Goal: Find specific page/section: Find specific page/section

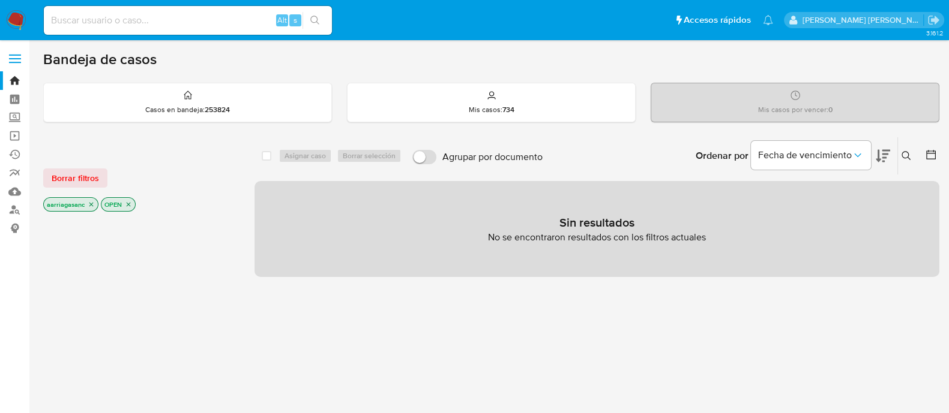
click at [203, 26] on input at bounding box center [188, 21] width 288 height 16
paste input "1301206070"
type input "1301206070"
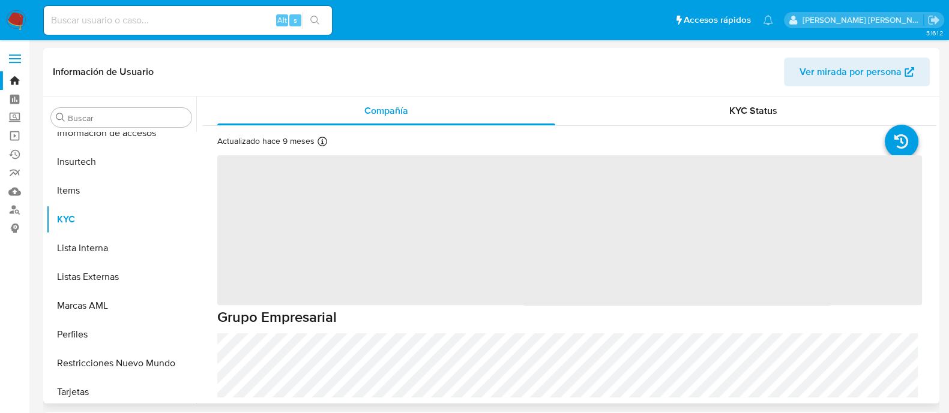
scroll to position [564, 0]
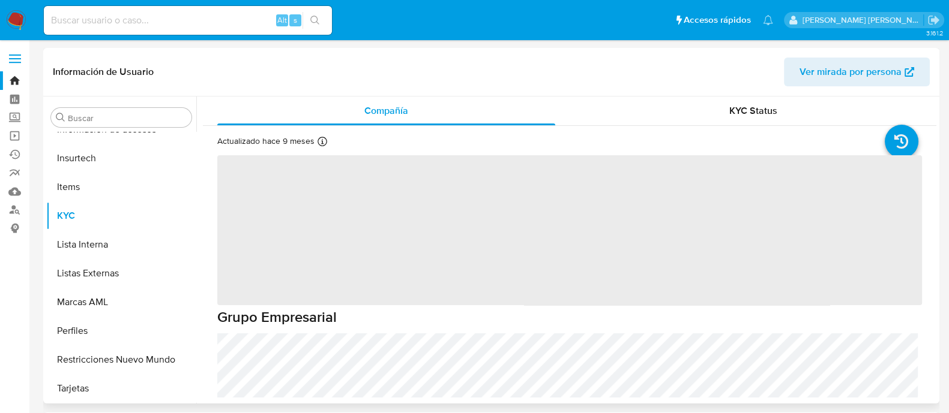
select select "10"
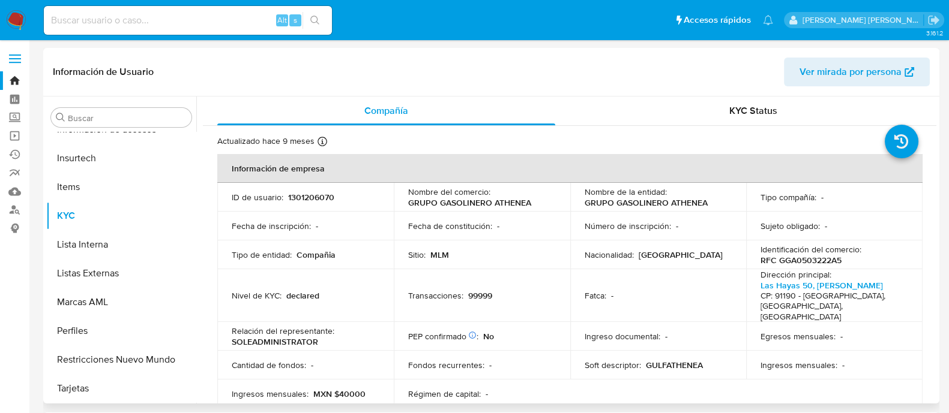
click at [200, 25] on input at bounding box center [188, 21] width 288 height 16
paste input "1031323522"
type input "1031323522"
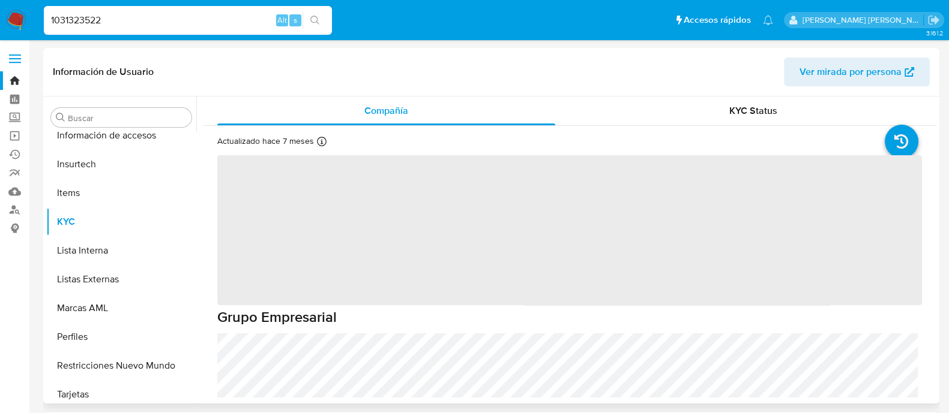
scroll to position [564, 0]
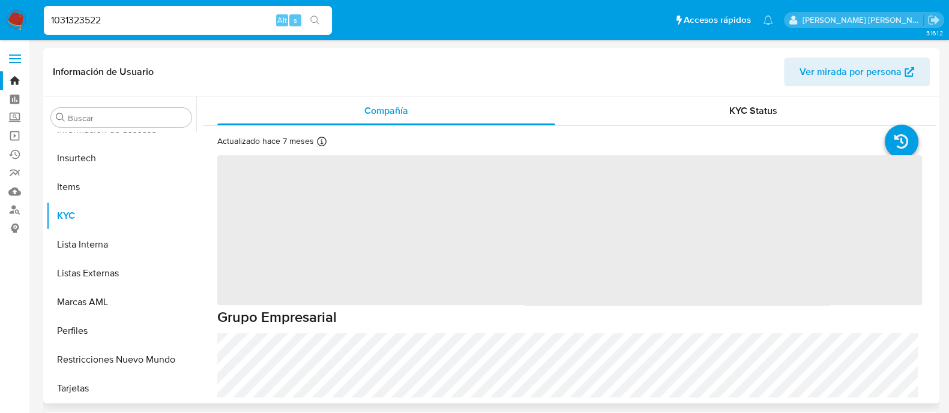
select select "10"
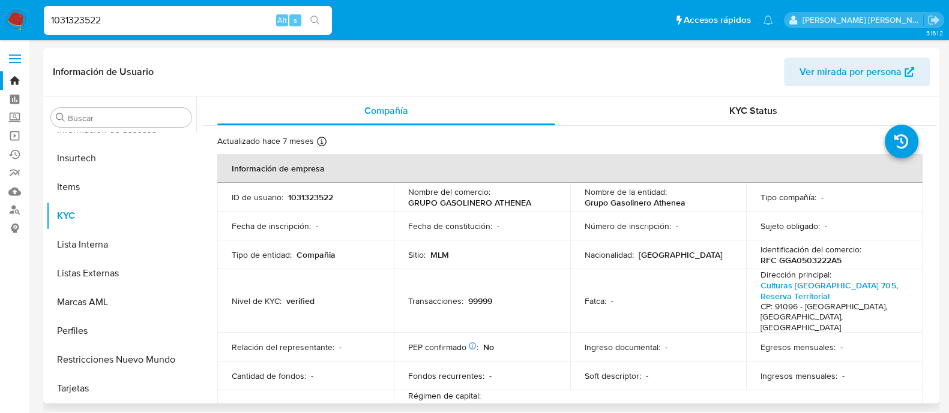
click at [173, 15] on input "1031323522" at bounding box center [188, 21] width 288 height 16
paste input "543298257"
type input "1543298257"
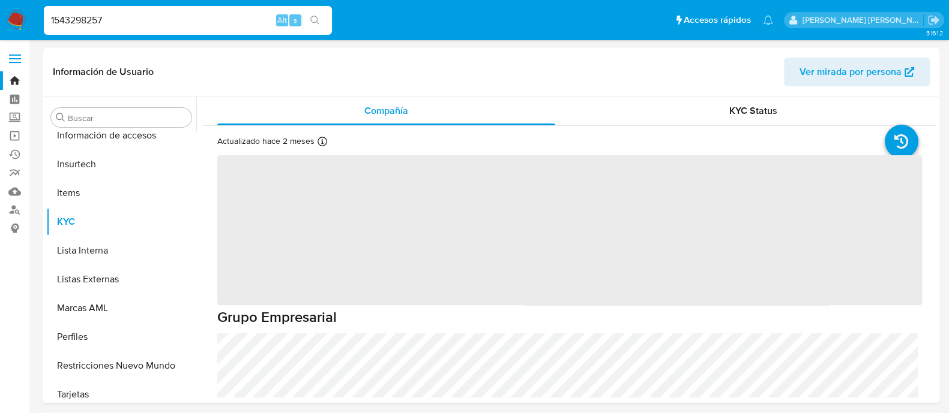
scroll to position [564, 0]
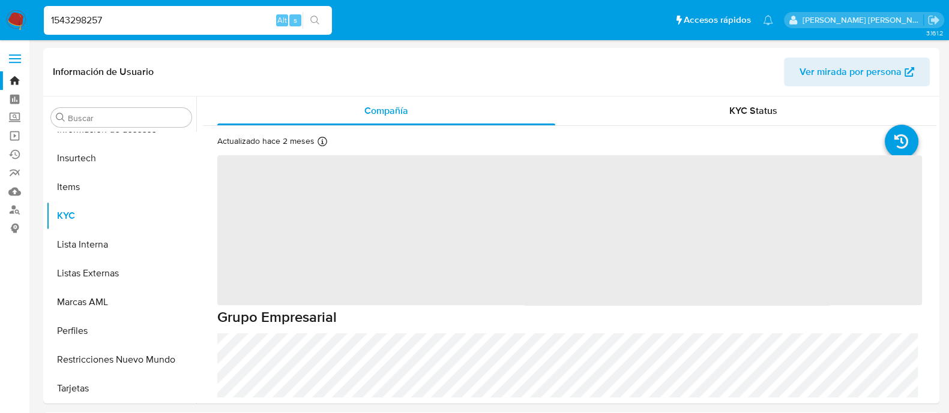
select select "10"
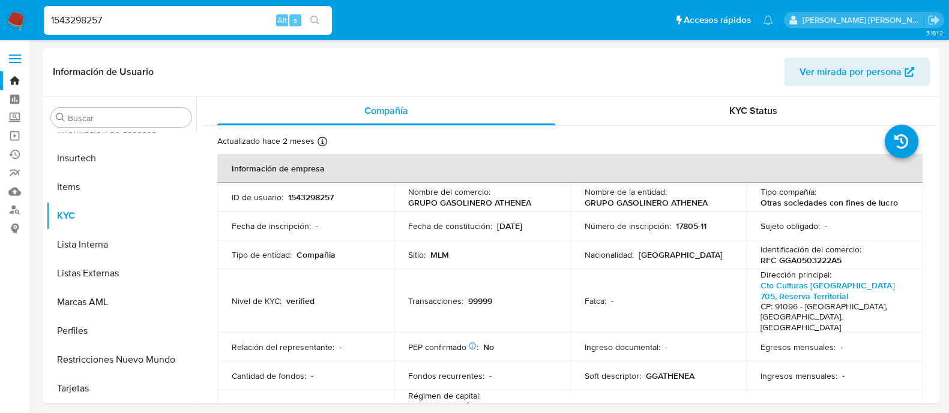
click at [200, 16] on input "1543298257" at bounding box center [188, 21] width 288 height 16
paste input "923861375"
type input "1923861375"
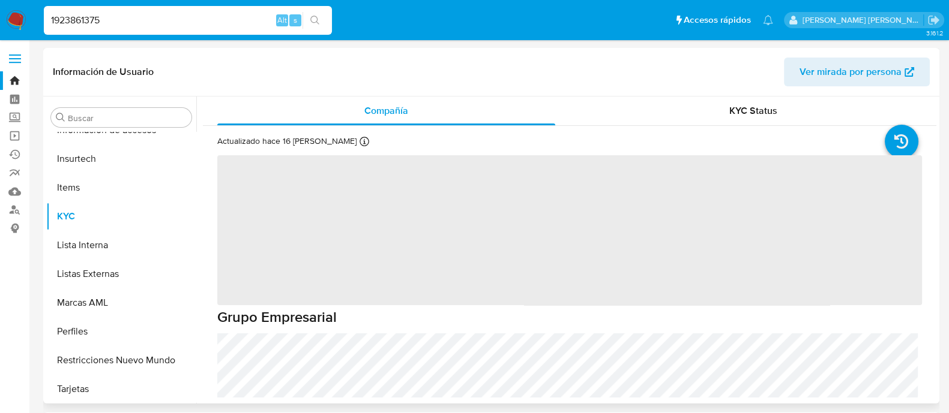
scroll to position [564, 0]
select select "10"
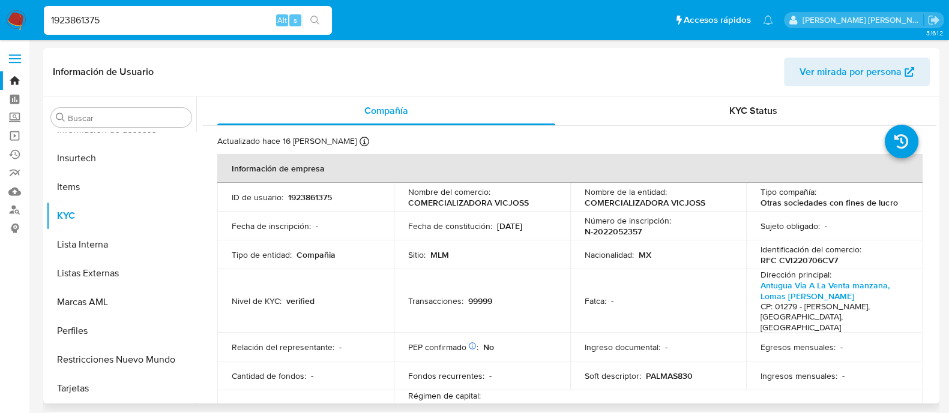
click at [170, 29] on div "1923861375 Alt s" at bounding box center [188, 20] width 288 height 29
click at [161, 22] on input "1923861375" at bounding box center [188, 21] width 288 height 16
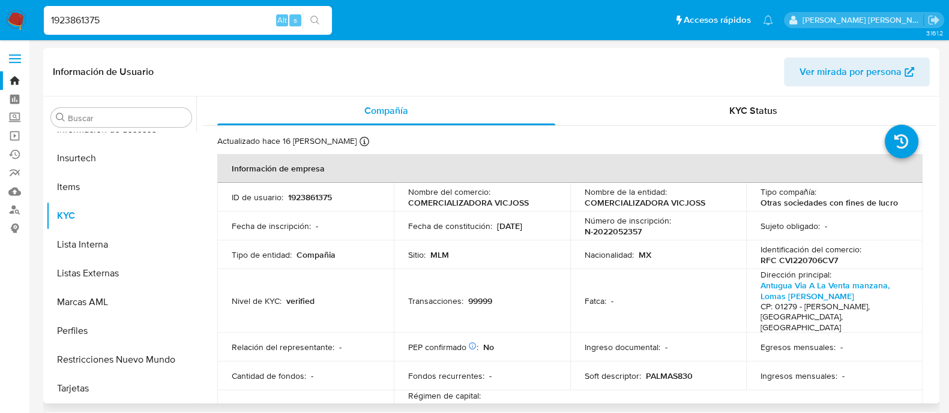
paste input "824418452"
type input "824418452"
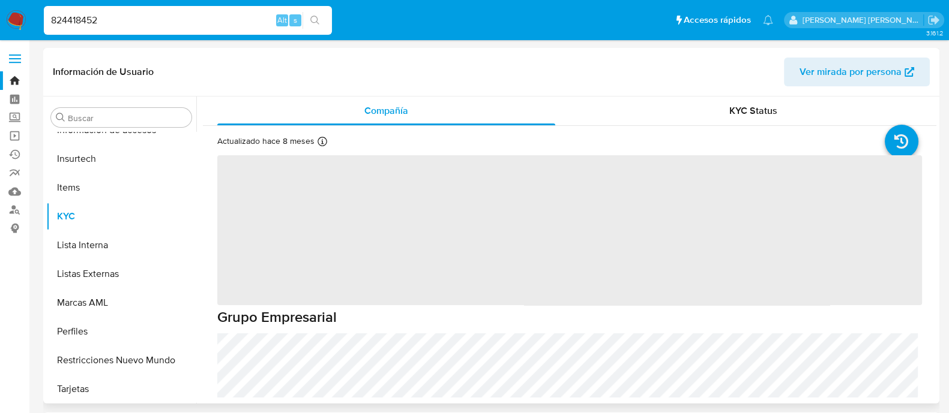
scroll to position [564, 0]
select select "10"
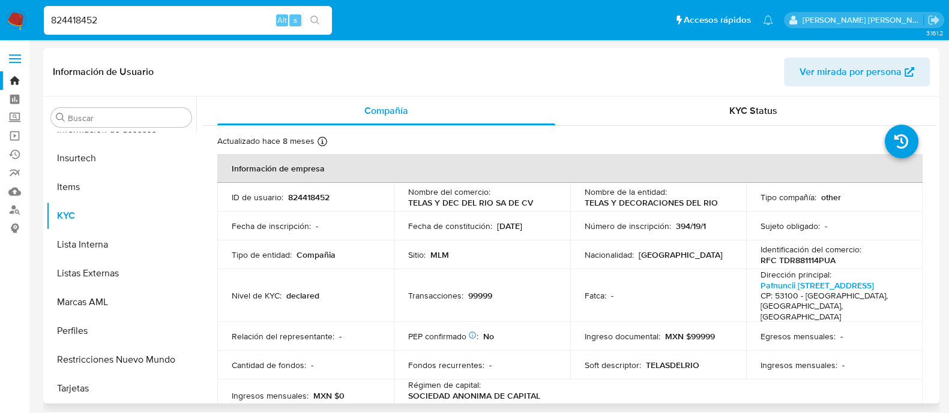
click at [151, 21] on input "824418452" at bounding box center [188, 21] width 288 height 16
paste input "164262195"
type input "164262195"
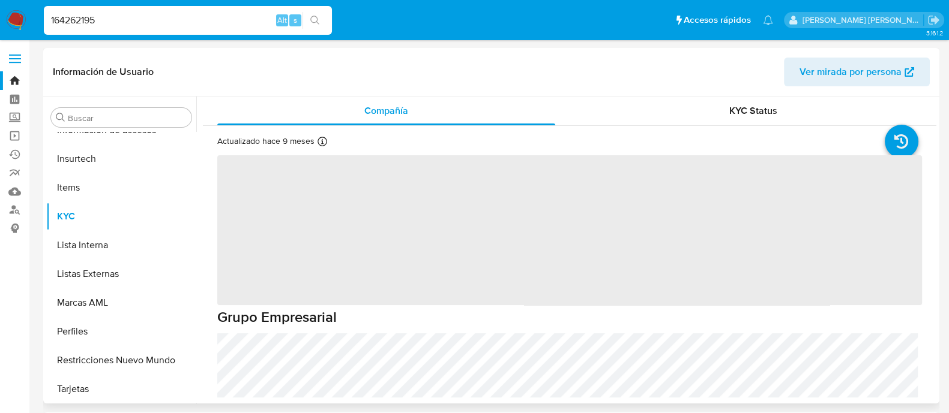
scroll to position [564, 0]
select select "10"
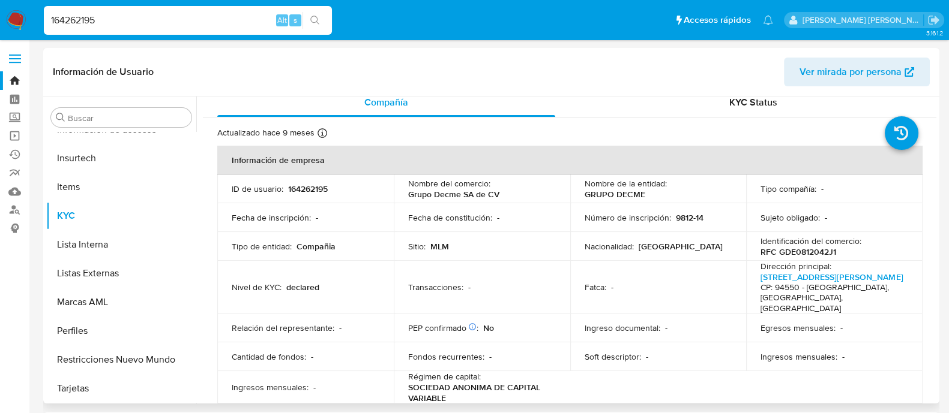
scroll to position [0, 0]
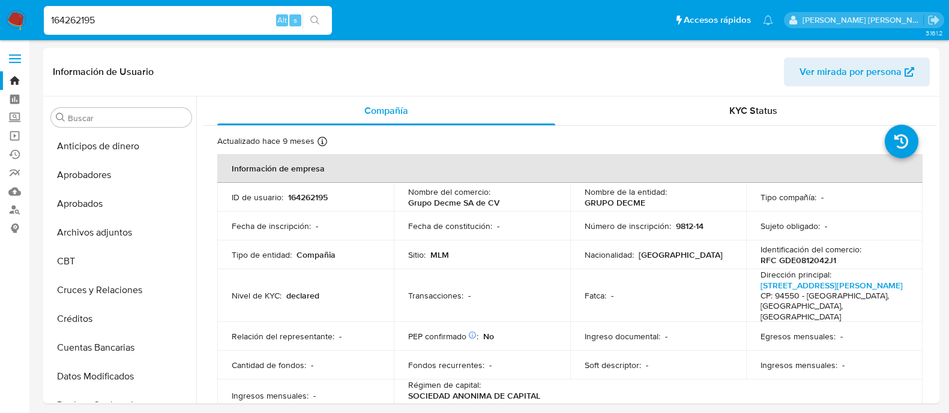
select select "10"
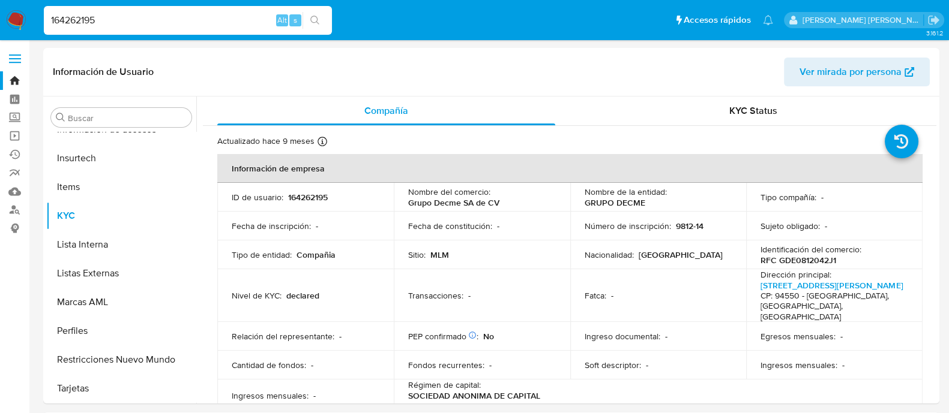
click at [153, 13] on input "164262195" at bounding box center [188, 21] width 288 height 16
paste input "2383835"
type input "23838355"
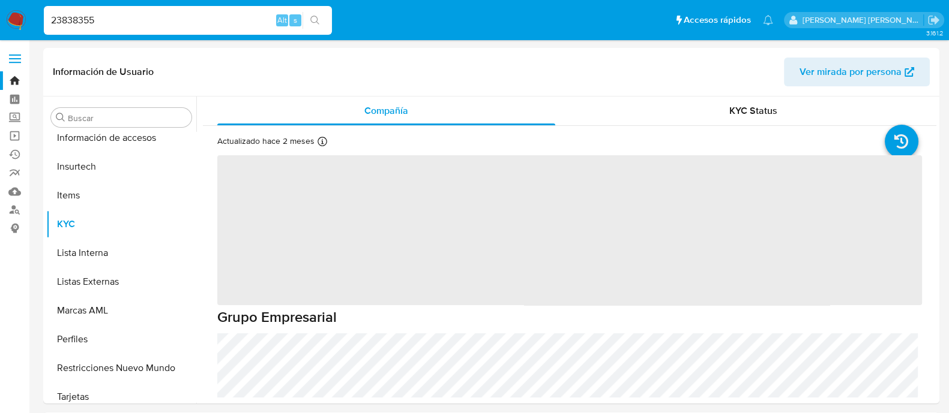
scroll to position [564, 0]
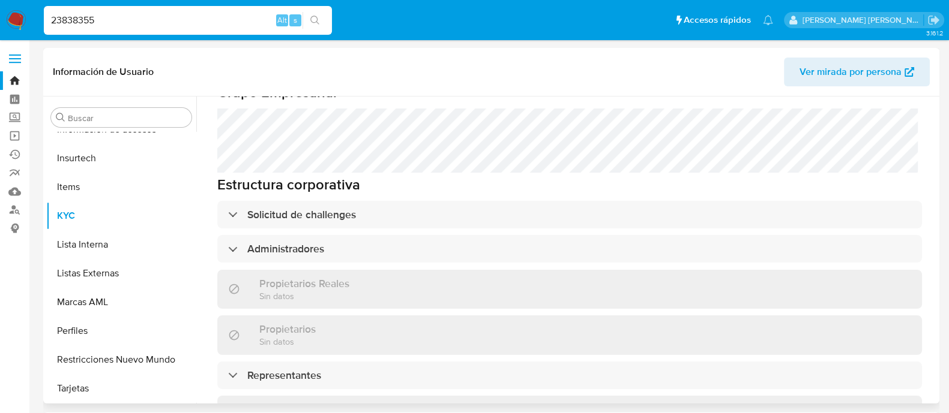
select select "10"
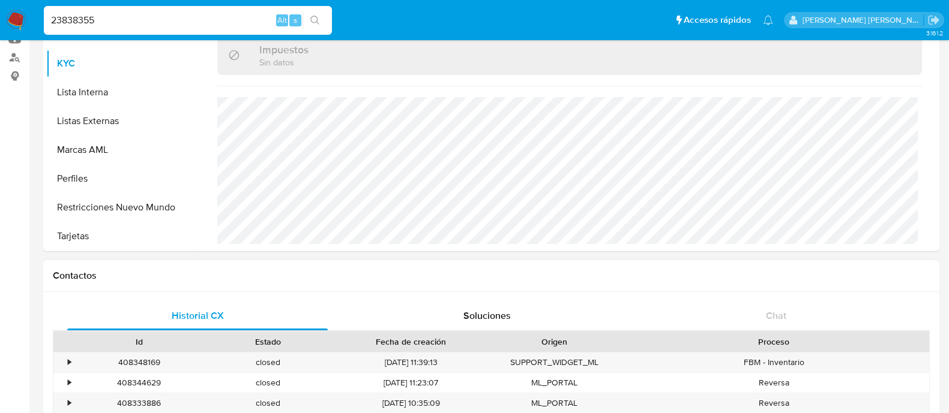
scroll to position [0, 0]
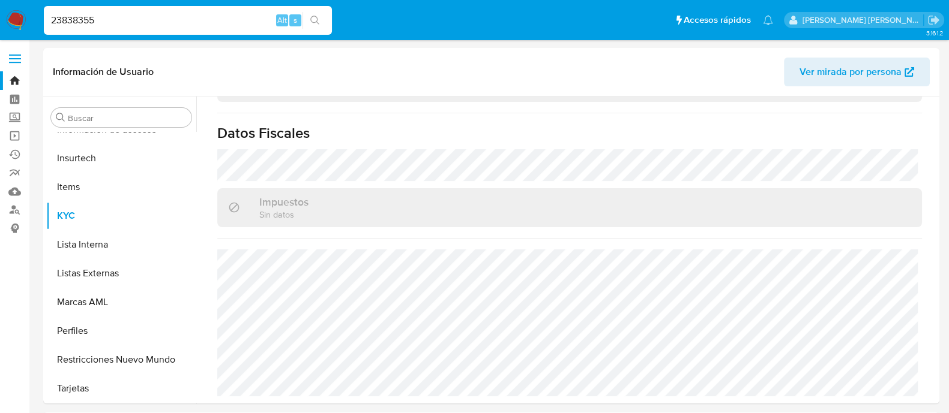
click at [139, 14] on input "23838355" at bounding box center [188, 21] width 288 height 16
paste input "534335010"
type input "534335010"
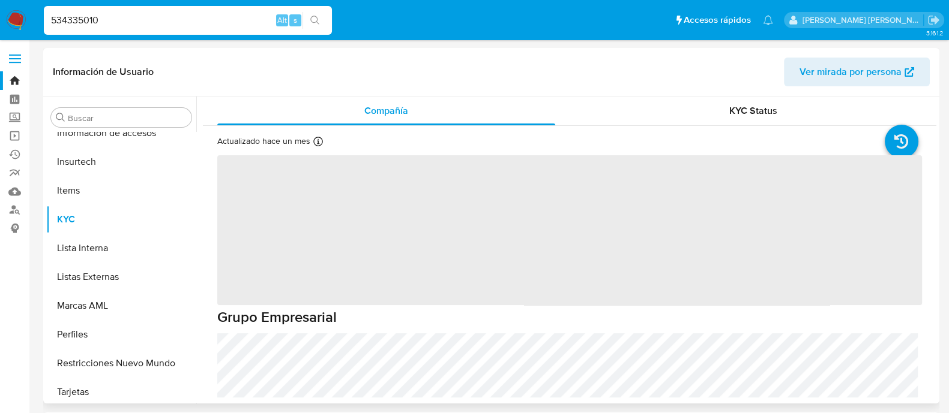
scroll to position [564, 0]
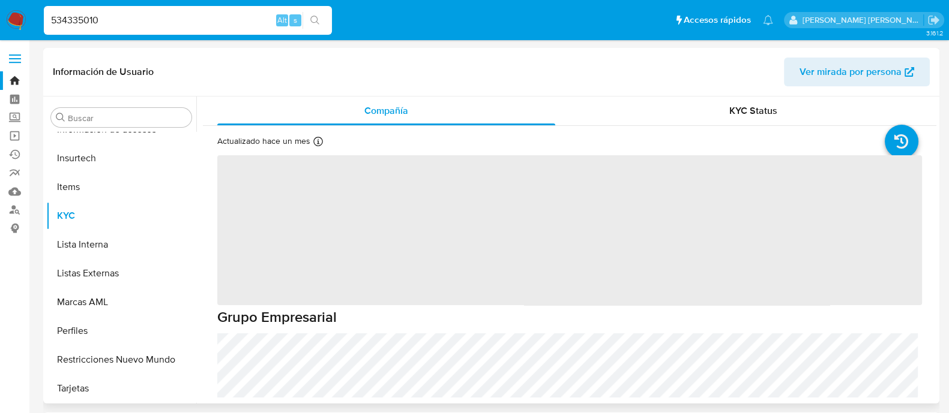
select select "10"
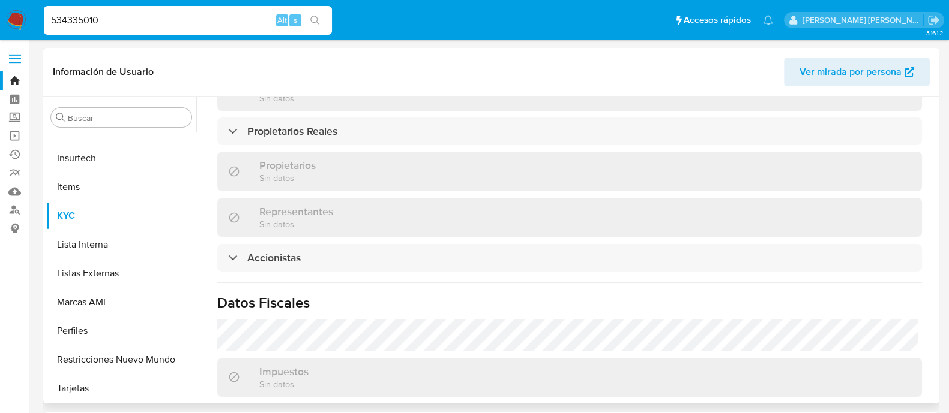
scroll to position [825, 0]
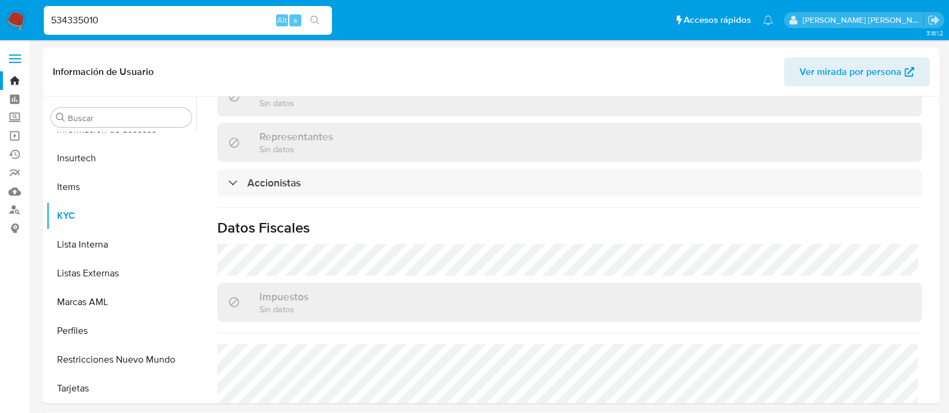
click at [78, 32] on div "534335010 Alt s" at bounding box center [188, 20] width 288 height 29
click at [76, 20] on input "534335010" at bounding box center [188, 21] width 288 height 16
paste input "304929872"
type input "304929872"
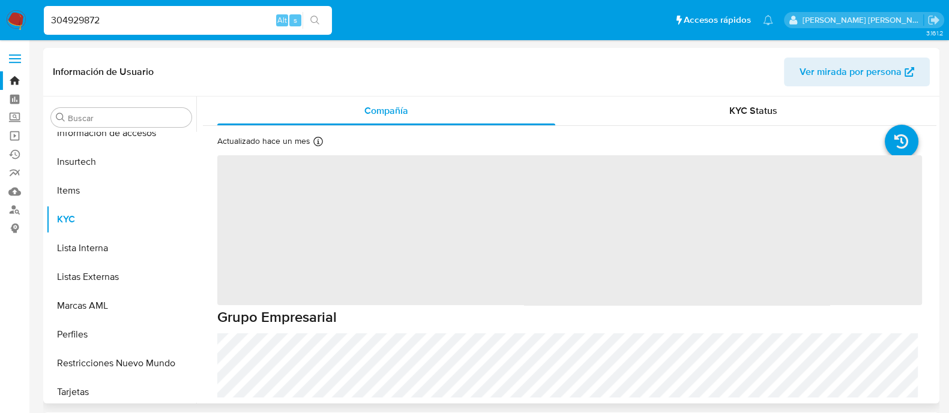
scroll to position [564, 0]
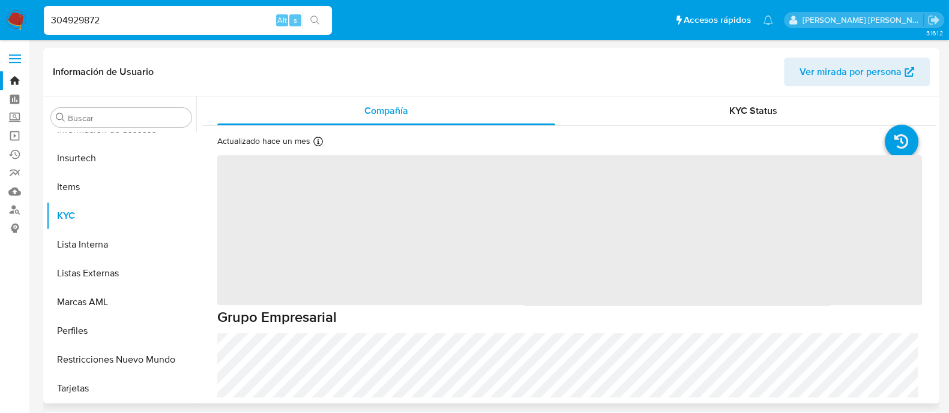
select select "10"
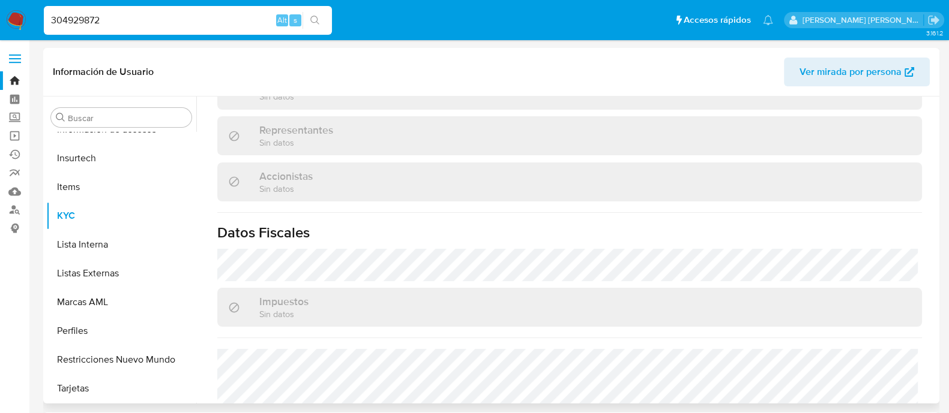
scroll to position [914, 0]
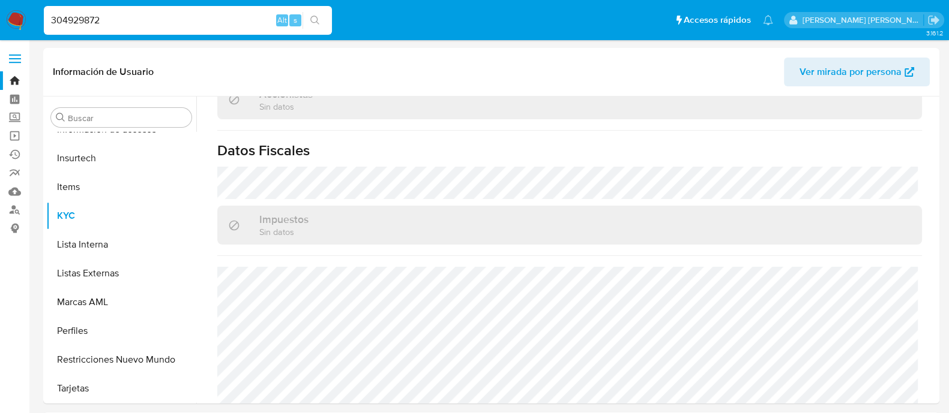
click at [144, 9] on div "304929872 Alt s" at bounding box center [188, 20] width 288 height 29
click at [141, 18] on input "304929872" at bounding box center [188, 21] width 288 height 16
paste input "1510653274"
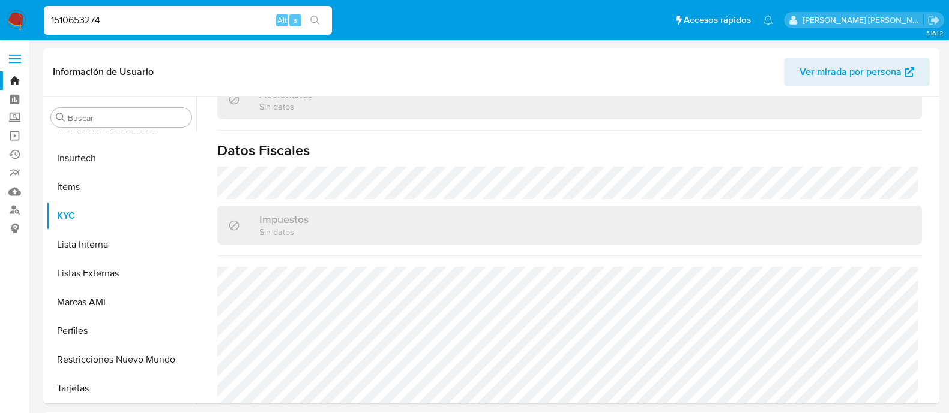
type input "1510653274"
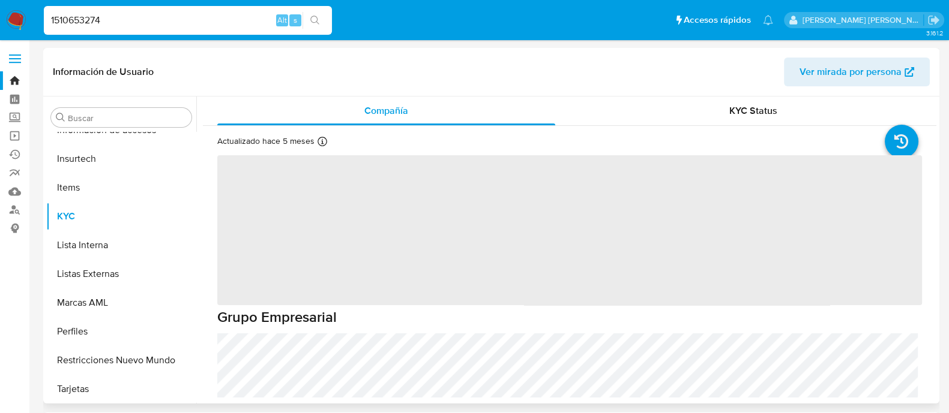
scroll to position [564, 0]
select select "10"
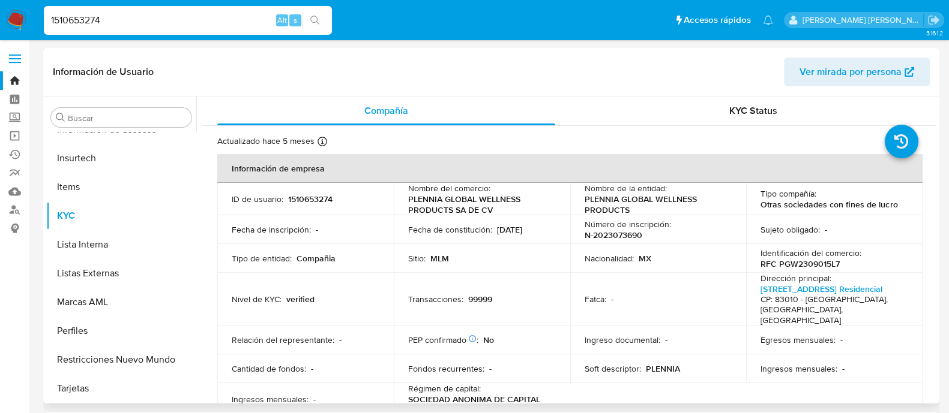
click at [83, 29] on div "1510653274 Alt s" at bounding box center [188, 20] width 288 height 29
click at [83, 19] on input "1510653274" at bounding box center [188, 21] width 288 height 16
paste input "576940530"
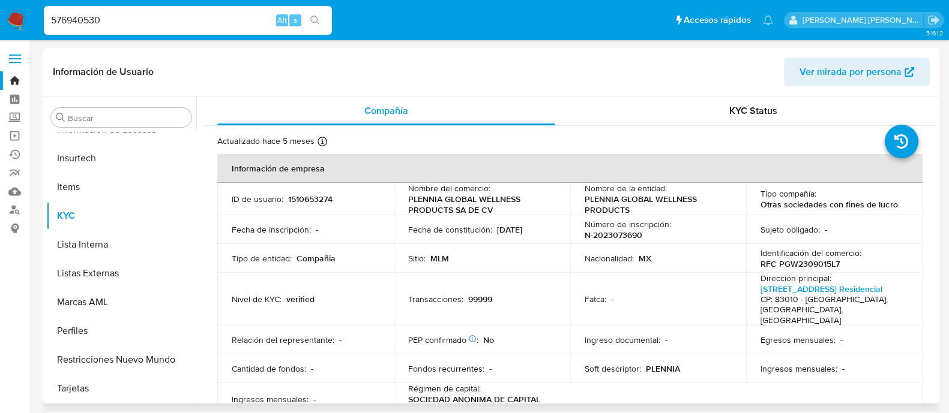
type input "576940530"
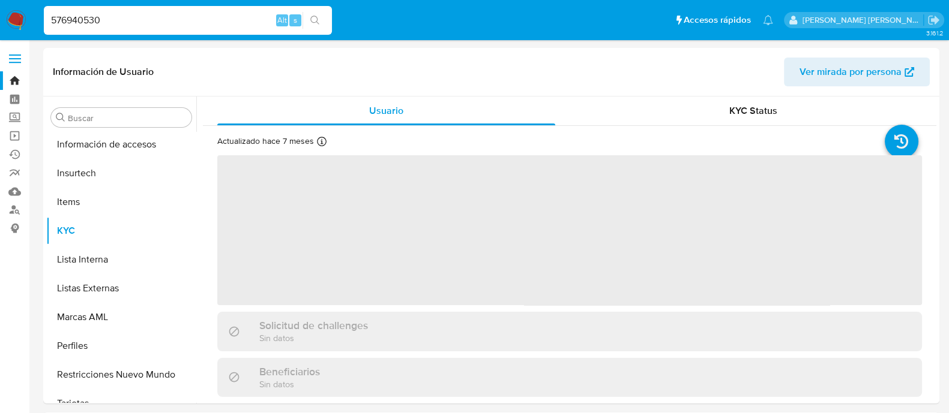
scroll to position [564, 0]
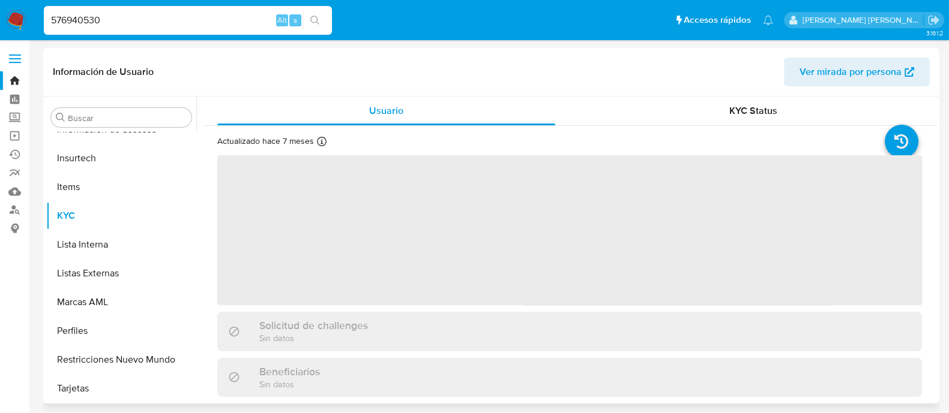
select select "10"
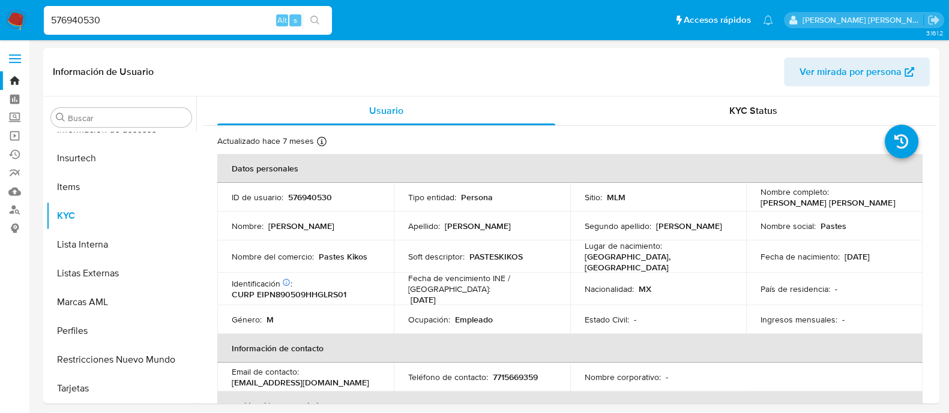
click at [164, 23] on input "576940530" at bounding box center [188, 21] width 288 height 16
paste input "693054969"
type input "693054969"
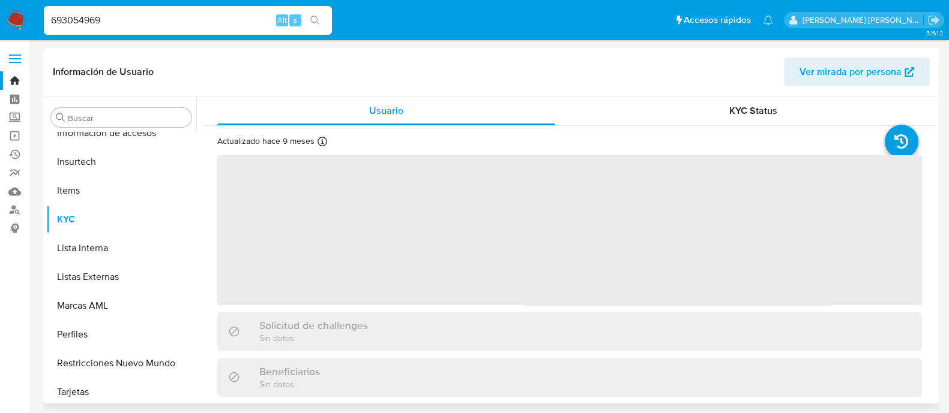
scroll to position [564, 0]
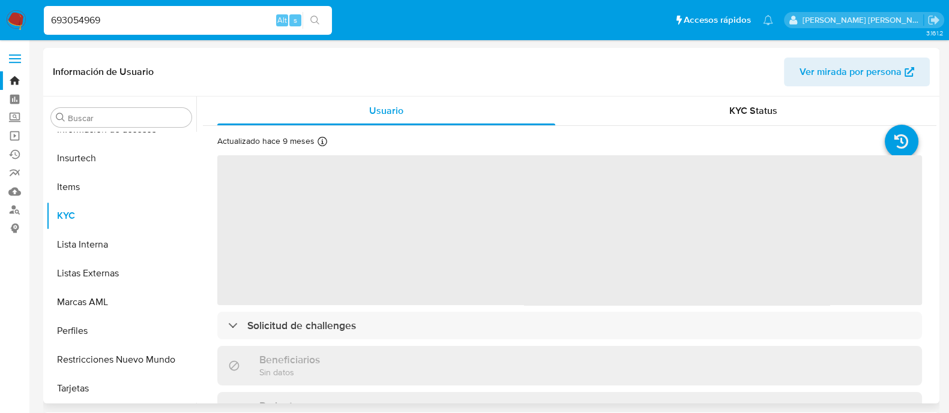
select select "10"
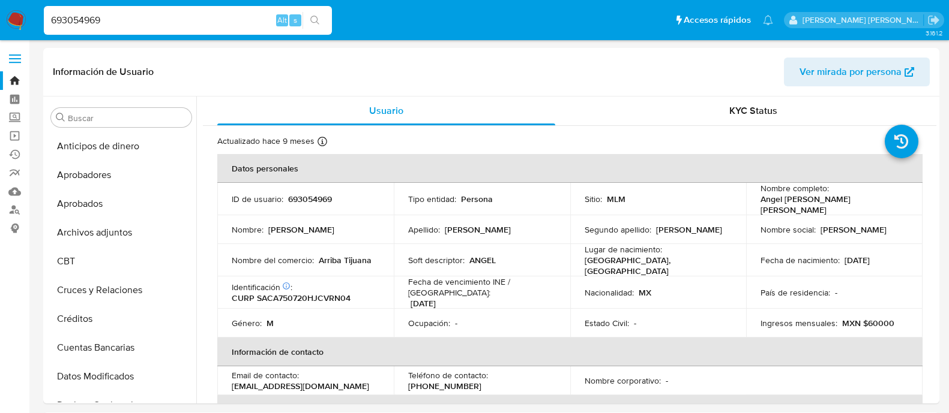
select select "10"
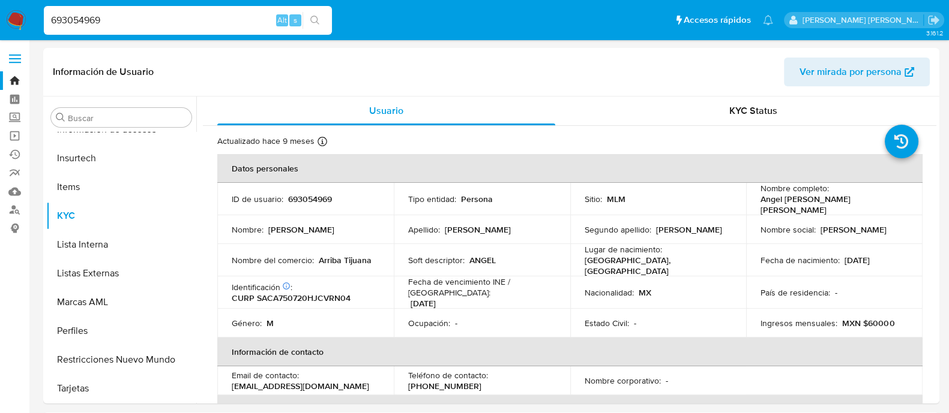
click at [130, 28] on div "693054969 Alt s" at bounding box center [188, 20] width 288 height 29
click at [108, 15] on input "693054969" at bounding box center [188, 21] width 288 height 16
click at [102, 17] on input "693054969" at bounding box center [188, 21] width 288 height 16
click at [101, 17] on input "693054969" at bounding box center [188, 21] width 288 height 16
paste input "399584471"
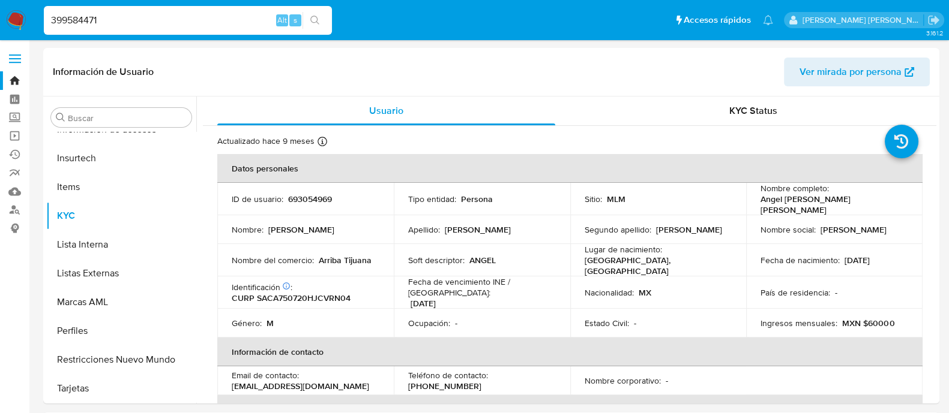
type input "399584471"
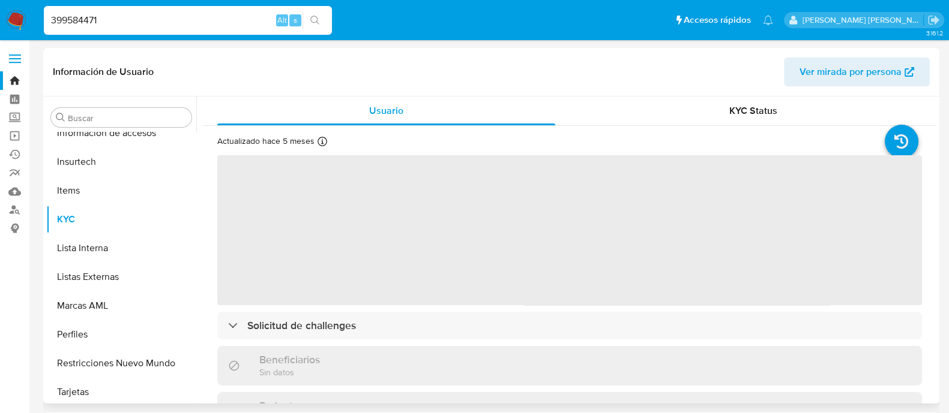
scroll to position [564, 0]
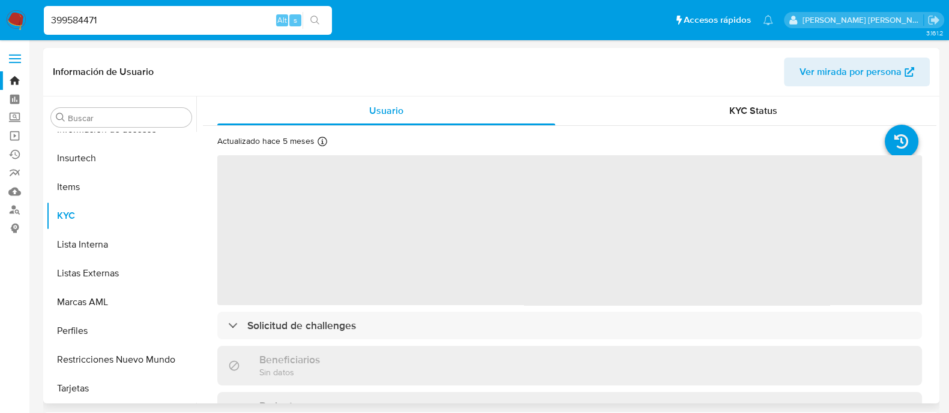
select select "10"
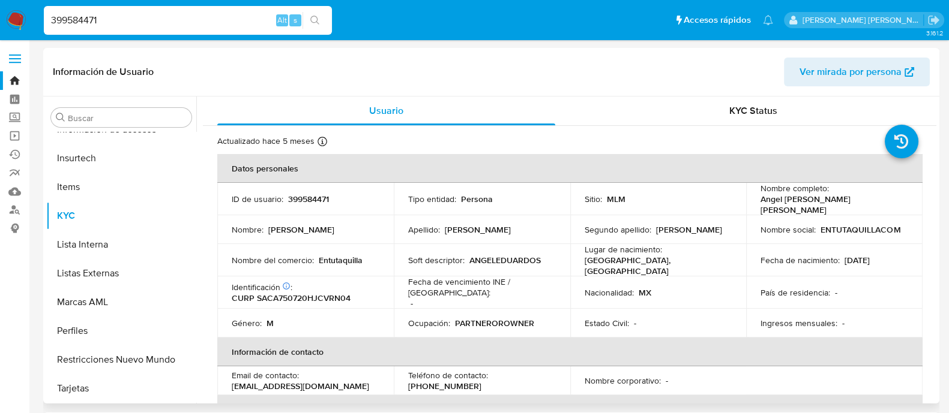
click at [77, 26] on input "399584471" at bounding box center [188, 21] width 288 height 16
paste input "269112594"
type input "269112594"
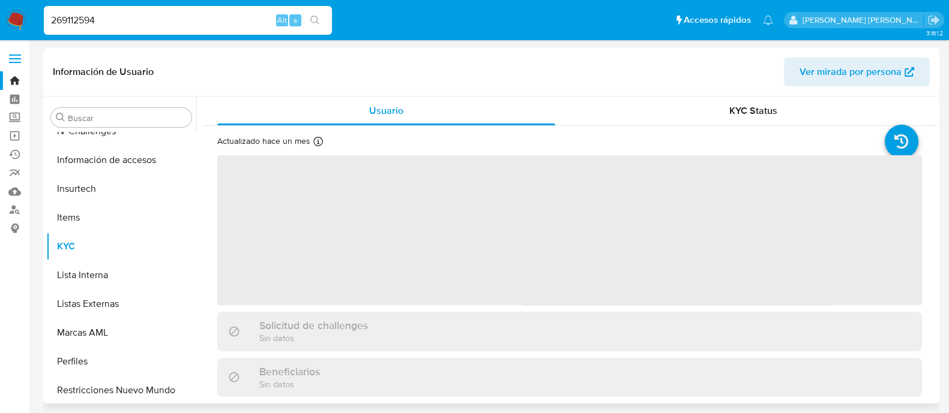
scroll to position [564, 0]
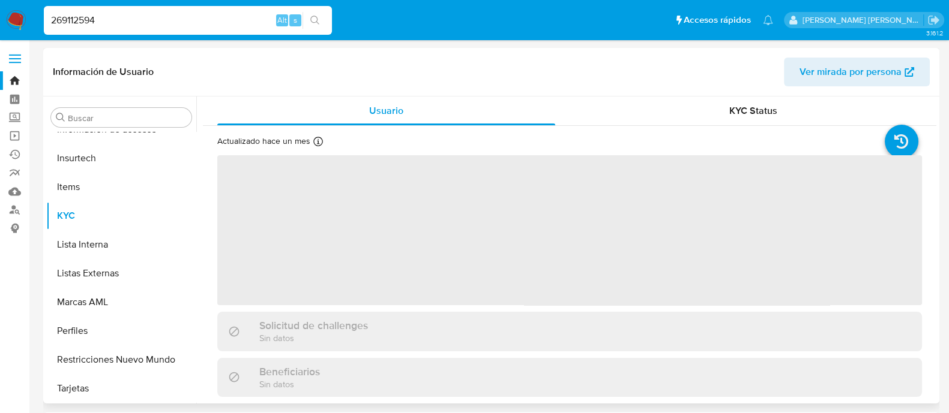
select select "10"
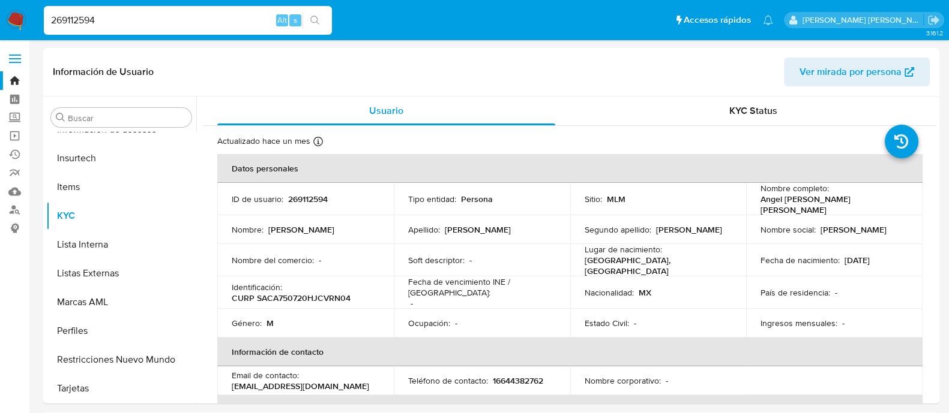
click at [71, 22] on input "269112594" at bounding box center [188, 21] width 288 height 16
paste input "1855495731"
type input "1855495731"
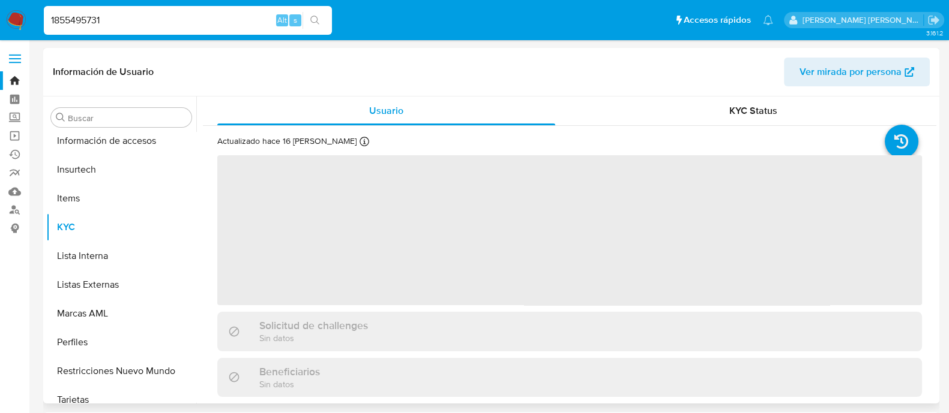
scroll to position [564, 0]
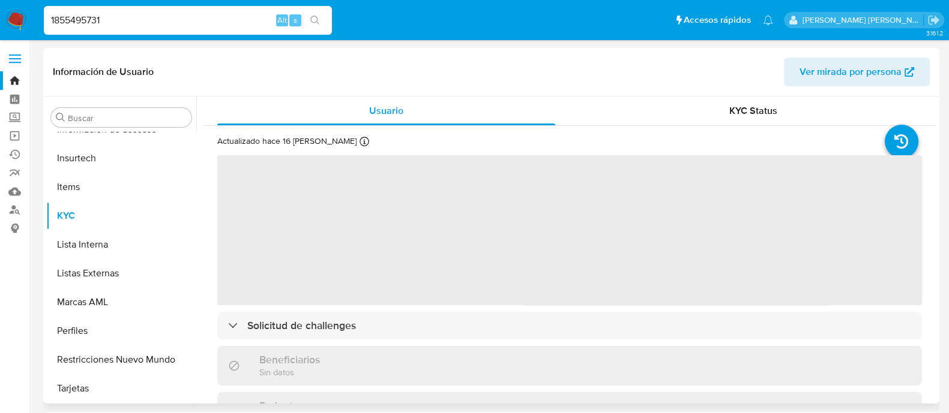
select select "10"
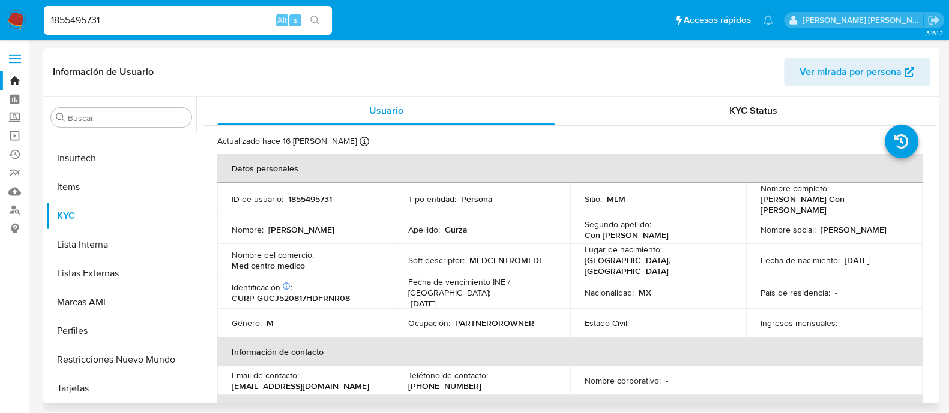
click at [77, 23] on input "1855495731" at bounding box center [188, 21] width 288 height 16
paste input "396795493"
type input "396795493"
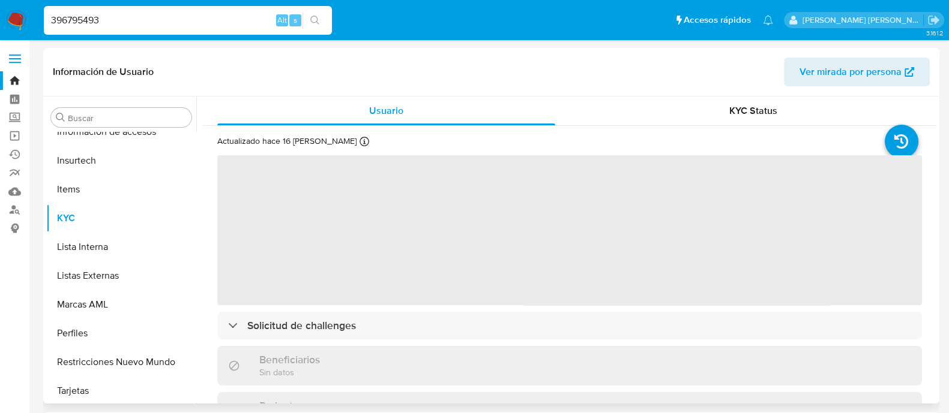
scroll to position [564, 0]
select select "10"
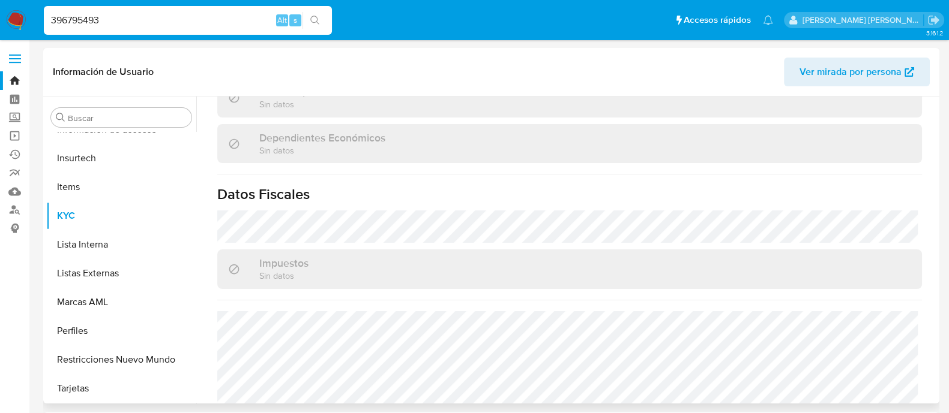
scroll to position [742, 0]
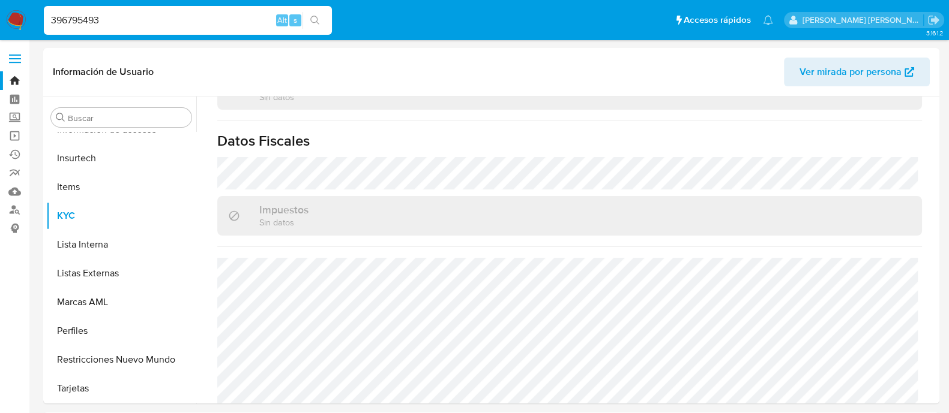
click at [81, 21] on input "396795493" at bounding box center [188, 21] width 288 height 16
paste input "1314990916"
type input "1314990916"
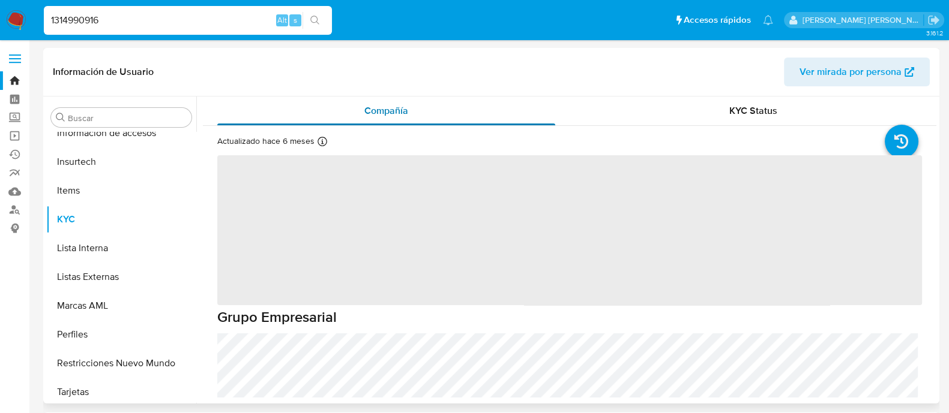
scroll to position [564, 0]
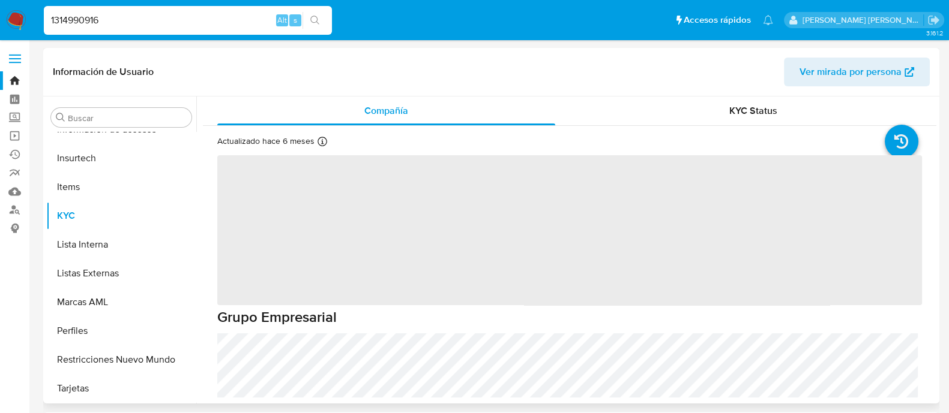
select select "10"
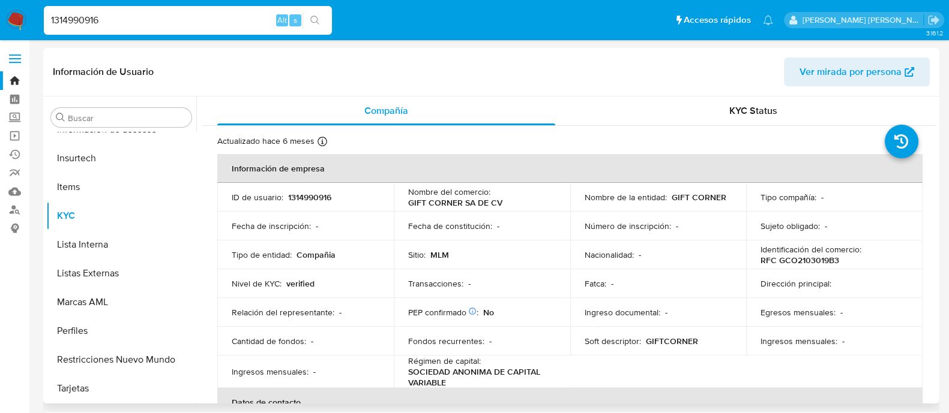
click at [68, 19] on input "1314990916" at bounding box center [188, 21] width 288 height 16
paste input "1861910"
type input "1311861910"
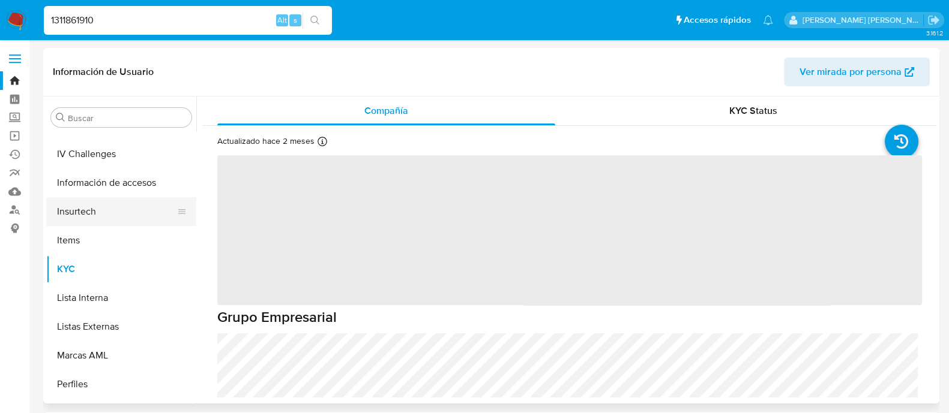
scroll to position [564, 0]
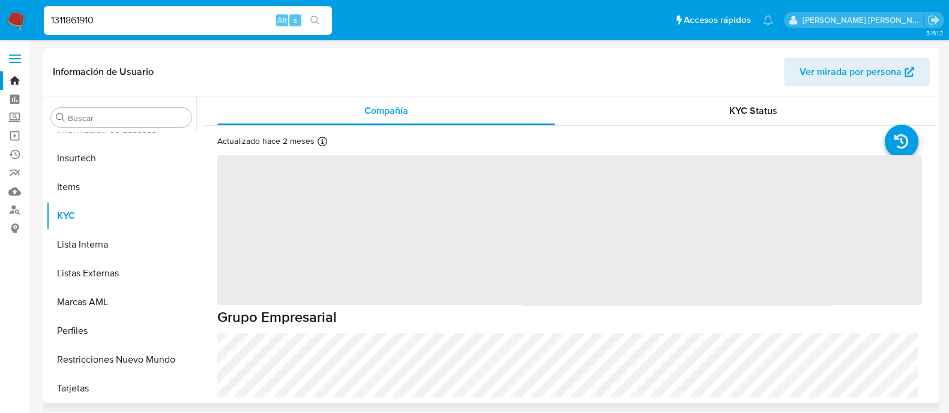
select select "10"
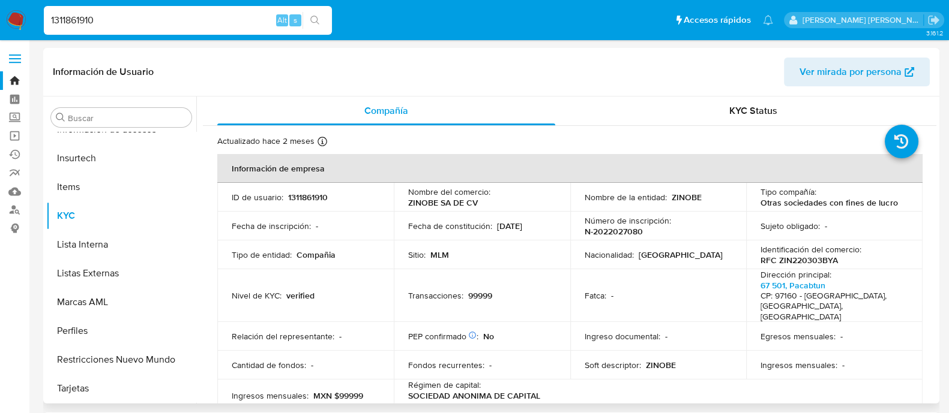
click at [70, 15] on input "1311861910" at bounding box center [188, 21] width 288 height 16
paste input "488255139"
type input "488255139"
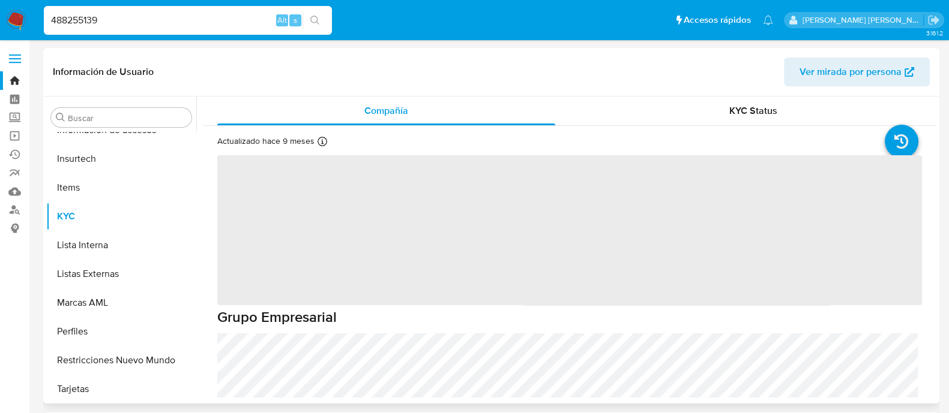
scroll to position [564, 0]
select select "10"
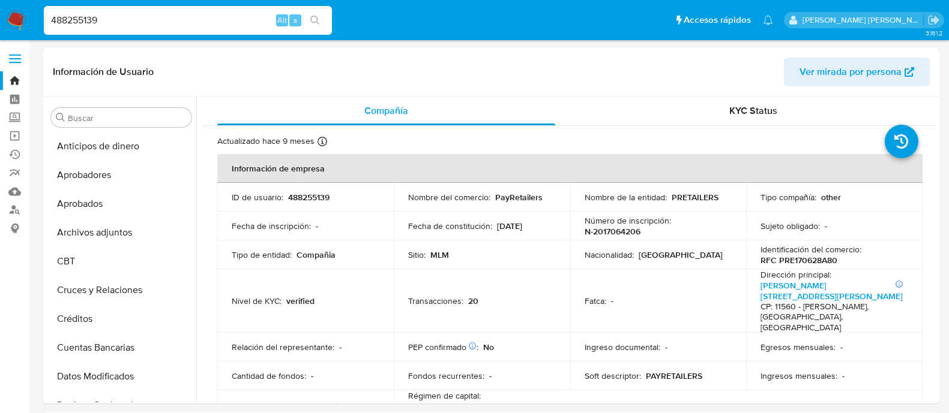
select select "10"
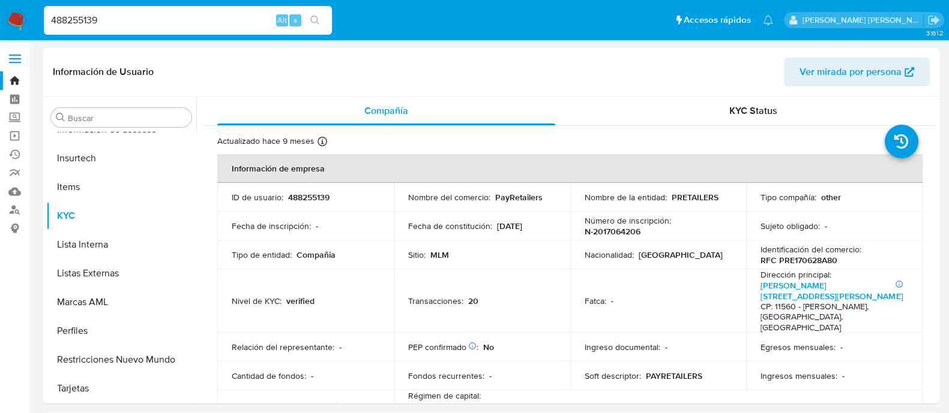
click at [84, 11] on div "488255139 Alt s" at bounding box center [188, 20] width 288 height 29
click at [83, 25] on input "488255139" at bounding box center [188, 21] width 288 height 16
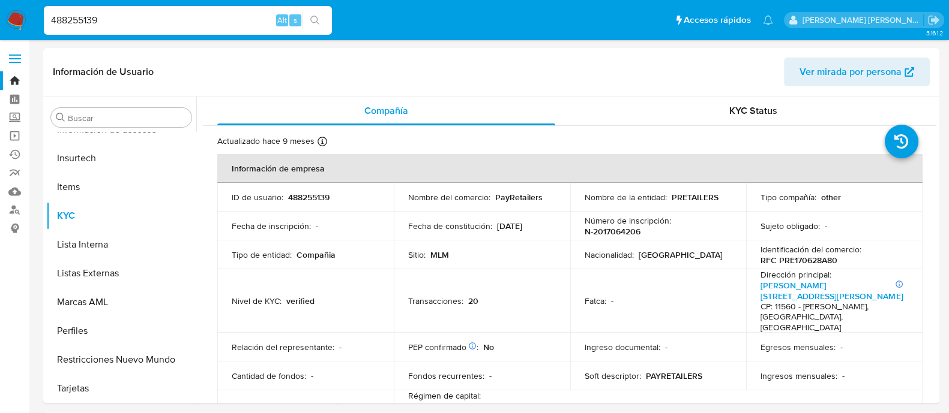
click at [83, 25] on input "488255139" at bounding box center [188, 21] width 288 height 16
paste input "1210068132"
type input "1210068132"
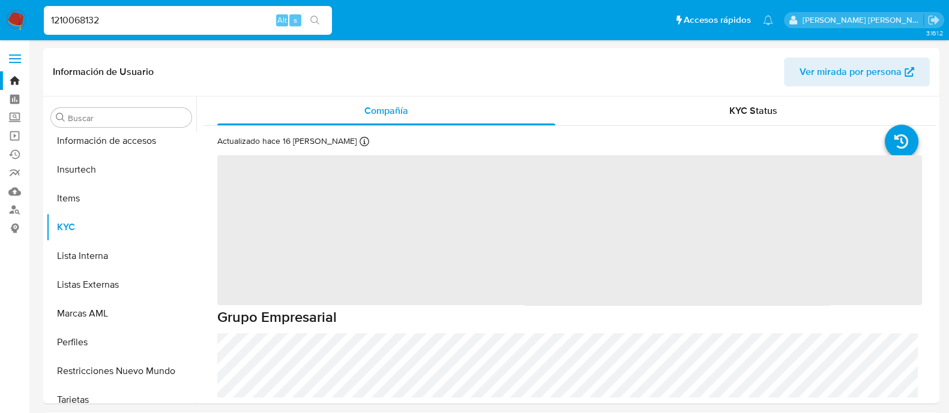
scroll to position [564, 0]
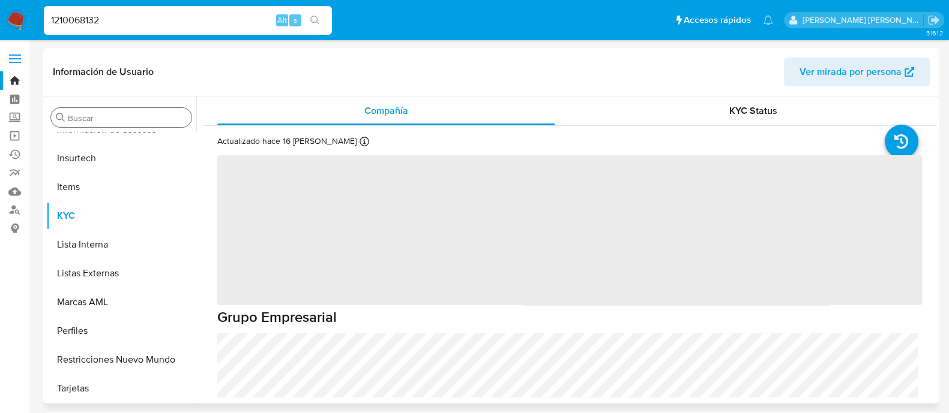
select select "10"
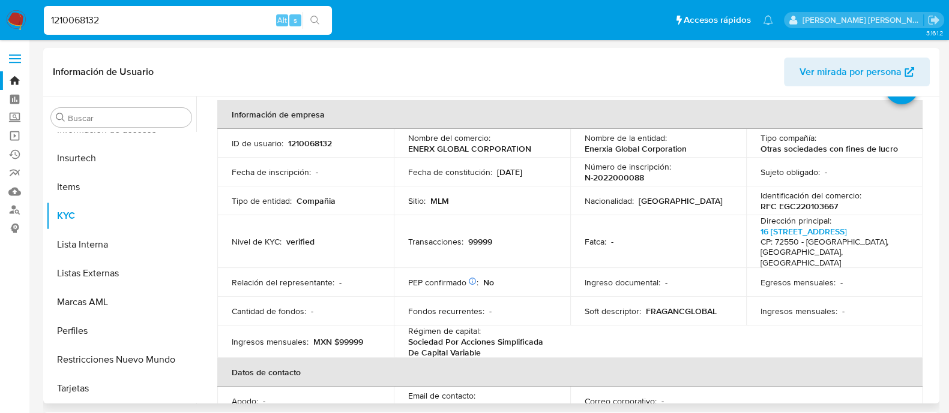
scroll to position [74, 0]
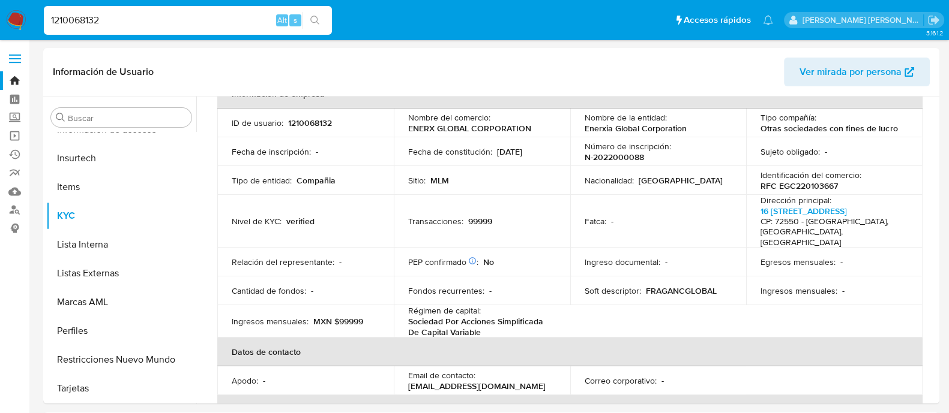
click at [88, 28] on div "1210068132 Alt s" at bounding box center [188, 20] width 288 height 29
click at [88, 26] on input "1210068132" at bounding box center [188, 21] width 288 height 16
paste input "901023219"
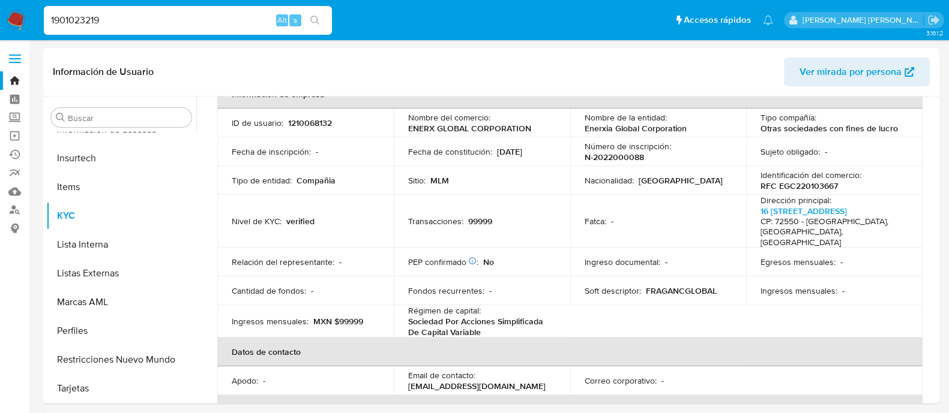
type input "1901023219"
click at [314, 16] on icon "search-icon" at bounding box center [315, 21] width 10 height 10
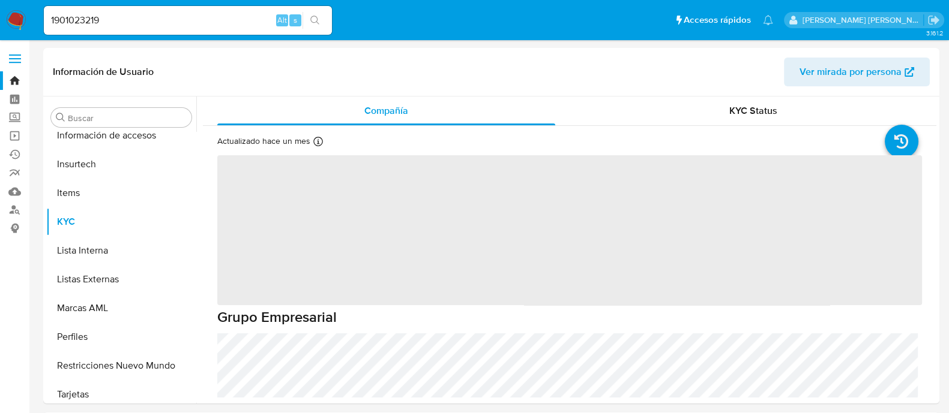
scroll to position [564, 0]
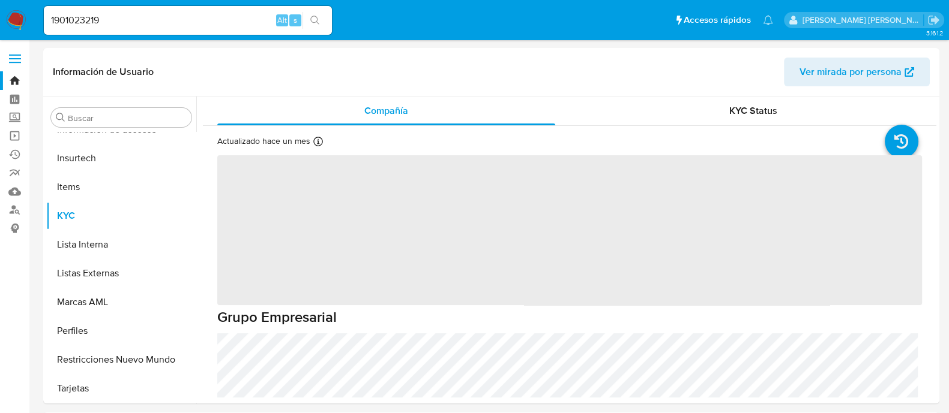
select select "10"
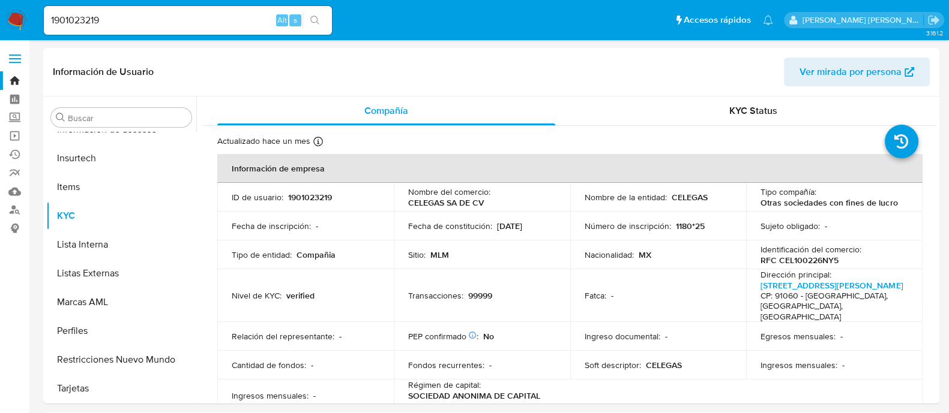
click at [90, 23] on input "1901023219" at bounding box center [188, 21] width 288 height 16
paste input "876550639"
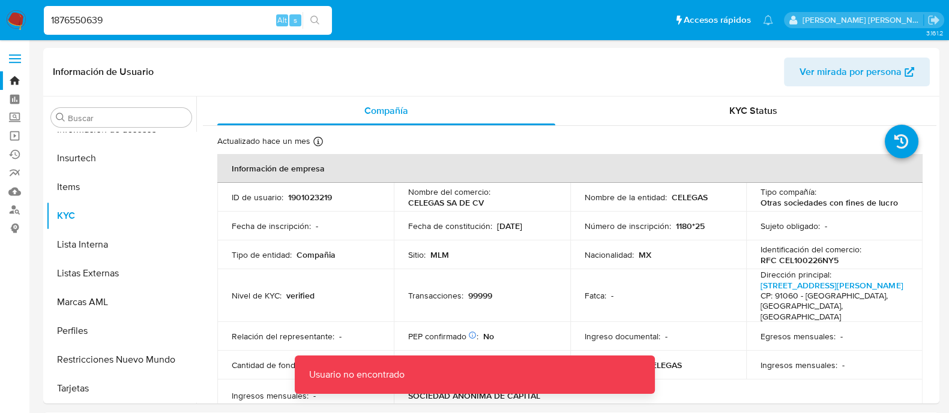
click at [114, 31] on div "1876550639 Alt s" at bounding box center [188, 20] width 288 height 29
click at [116, 21] on input "1876550639" at bounding box center [188, 21] width 288 height 16
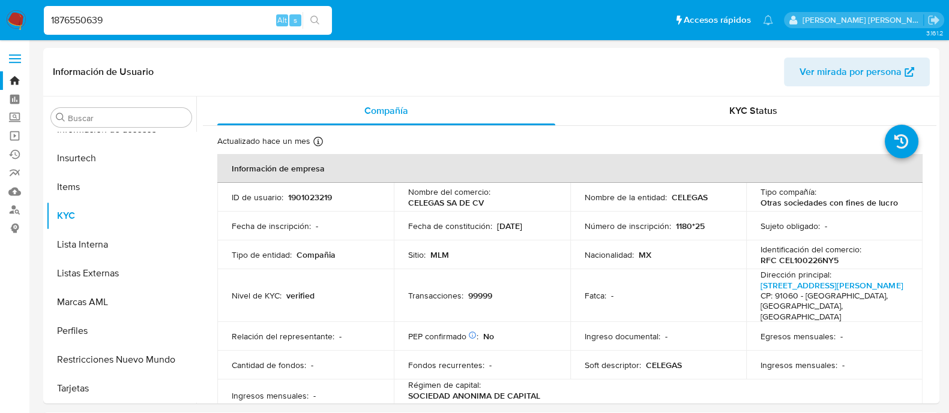
type input "1876550639"
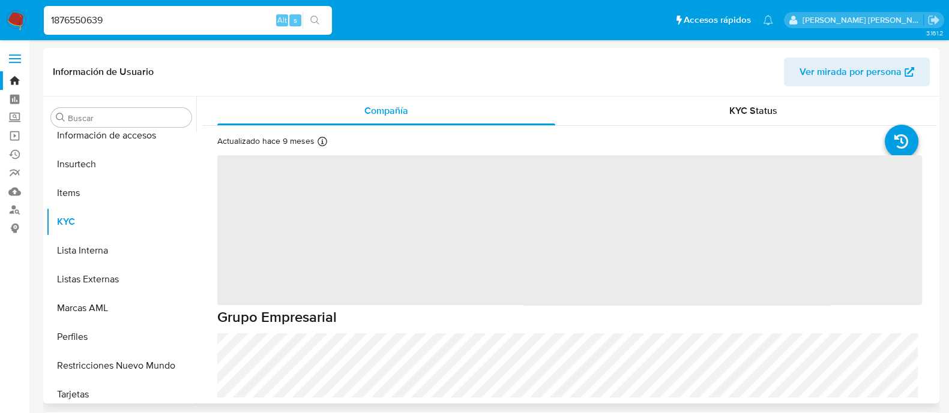
scroll to position [564, 0]
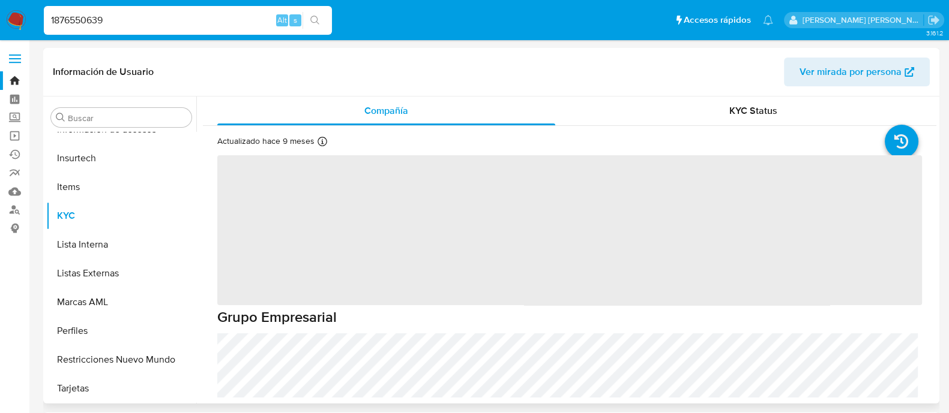
select select "10"
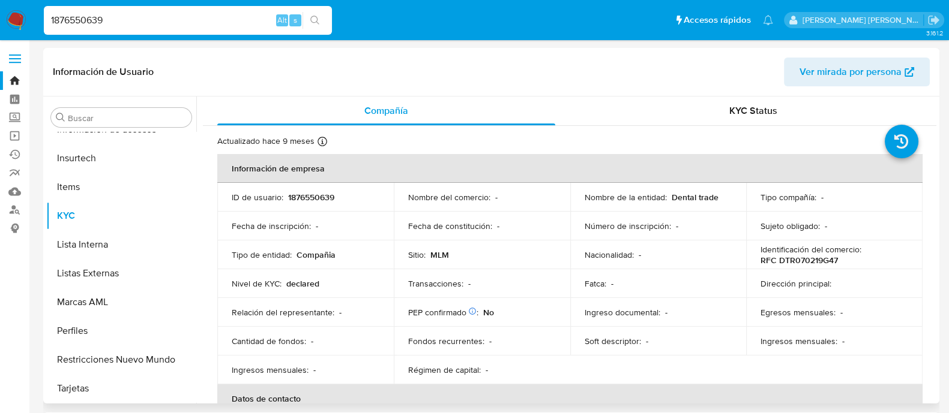
click at [102, 22] on input "1876550639" at bounding box center [188, 21] width 288 height 16
paste input "583680894"
type input "1583680894"
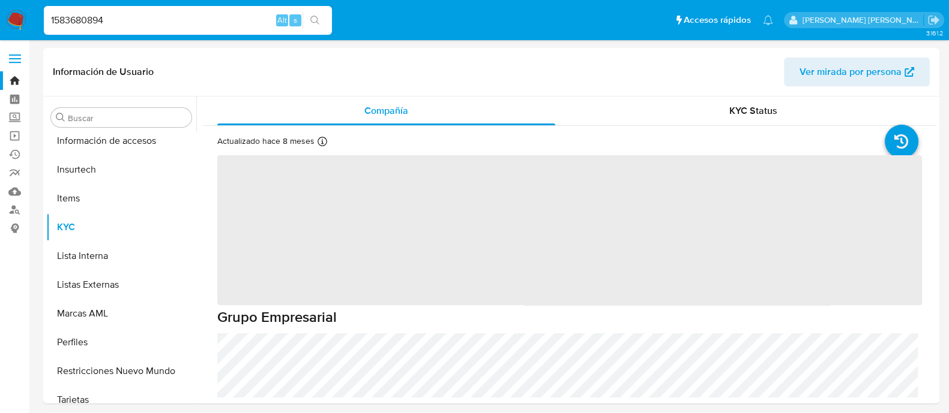
scroll to position [564, 0]
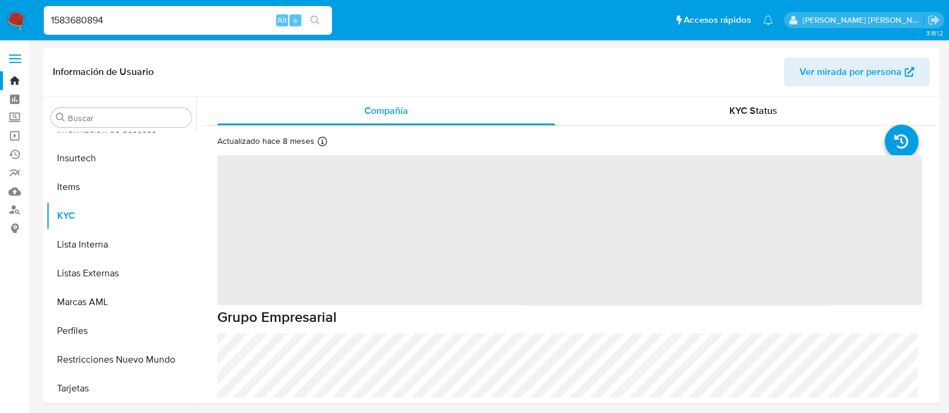
select select "10"
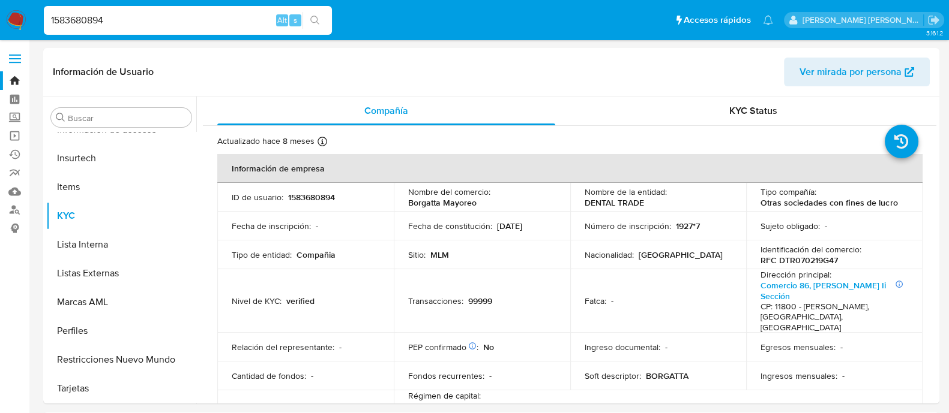
click at [97, 19] on input "1583680894" at bounding box center [188, 21] width 288 height 16
paste input "17438176"
type input "1174381764"
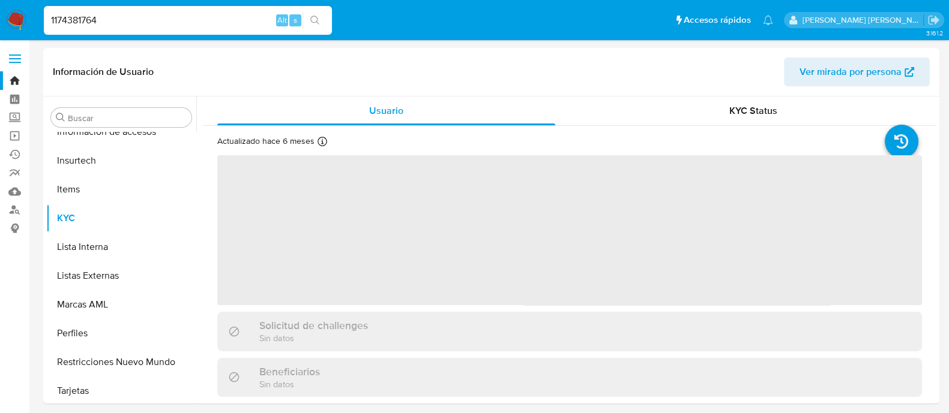
scroll to position [564, 0]
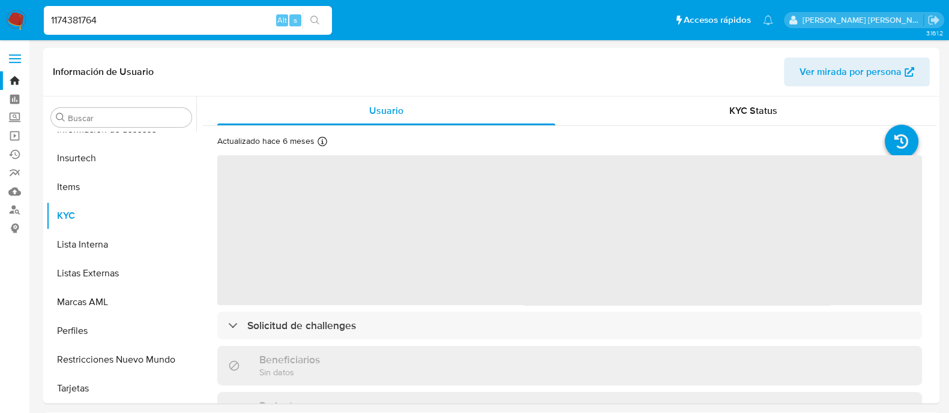
select select "10"
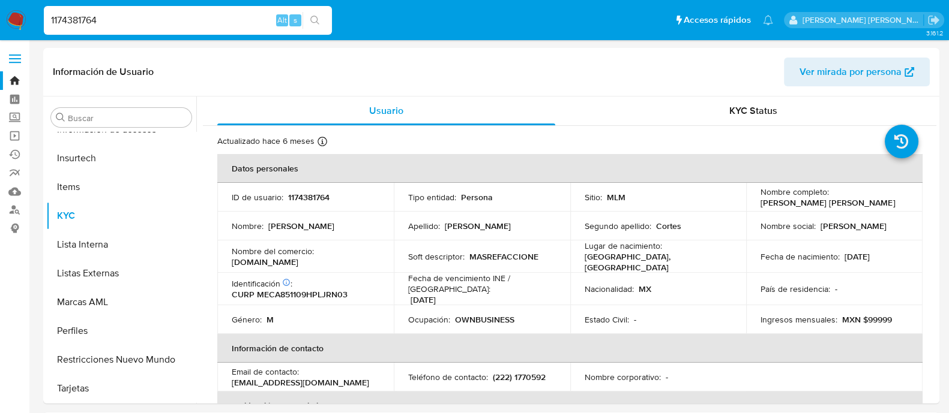
click at [70, 19] on input "1174381764" at bounding box center [188, 21] width 288 height 16
paste input "020185616"
type input "1020185616"
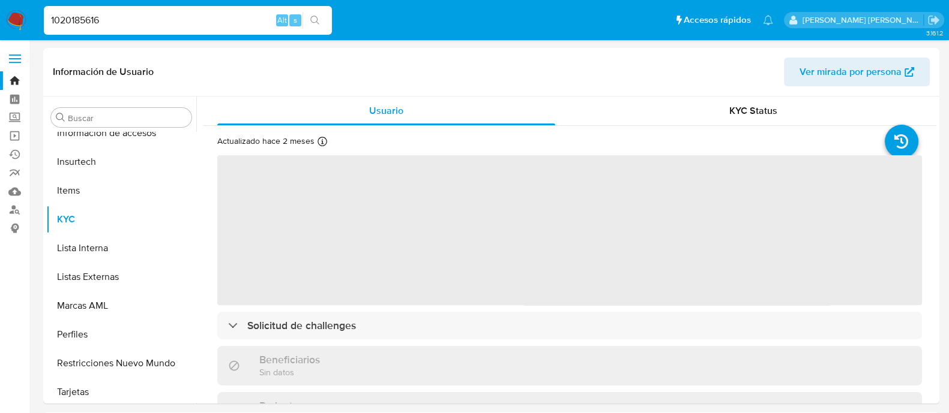
scroll to position [564, 0]
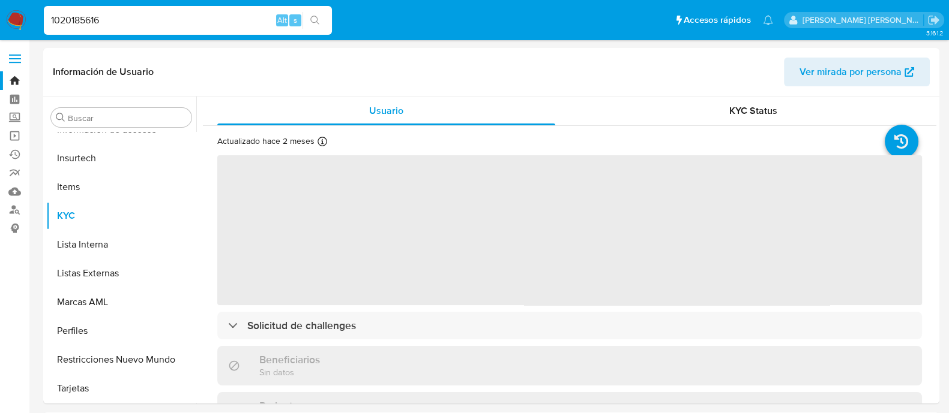
select select "10"
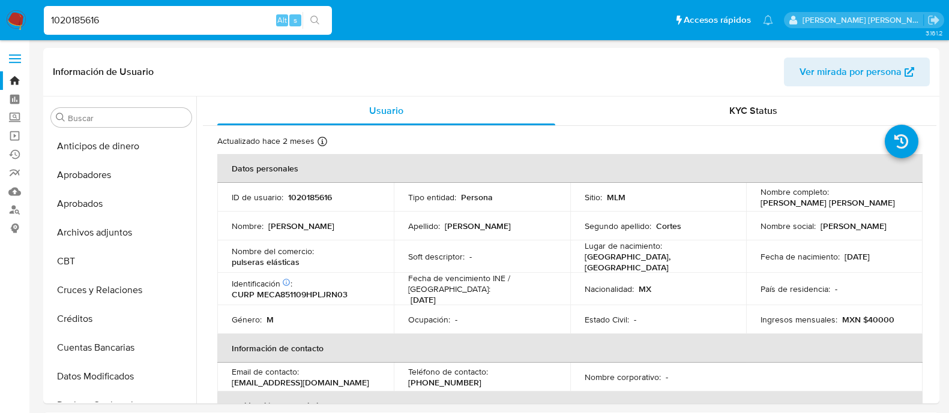
select select "10"
click at [131, 22] on input "1020185616" at bounding box center [188, 21] width 288 height 16
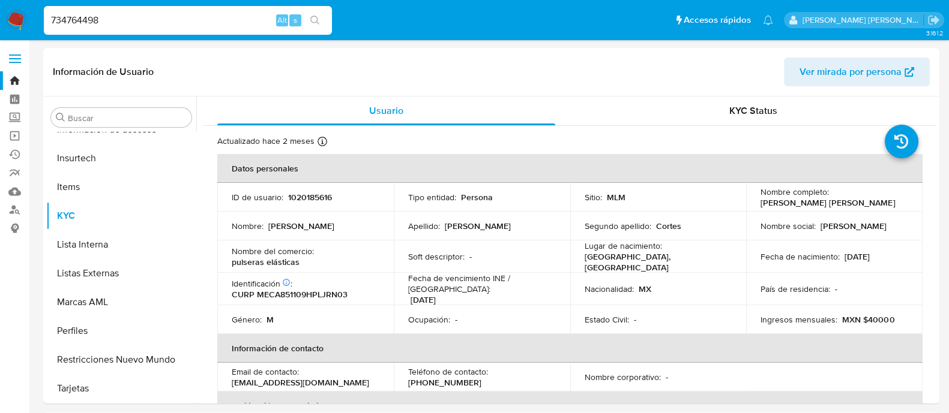
type input "734764498"
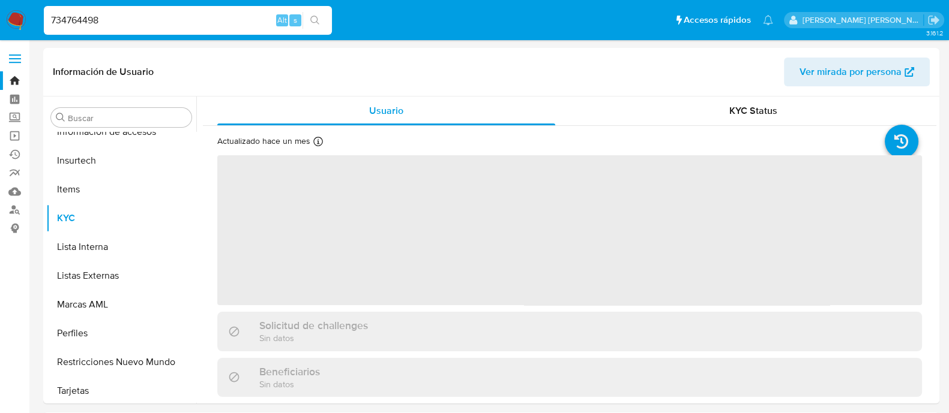
scroll to position [564, 0]
select select "10"
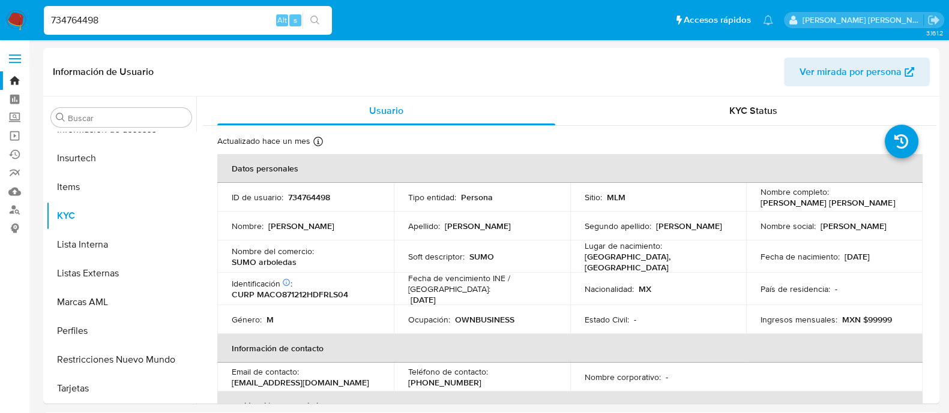
click at [70, 17] on input "734764498" at bounding box center [188, 21] width 288 height 16
paste input "70967086"
type input "770967086"
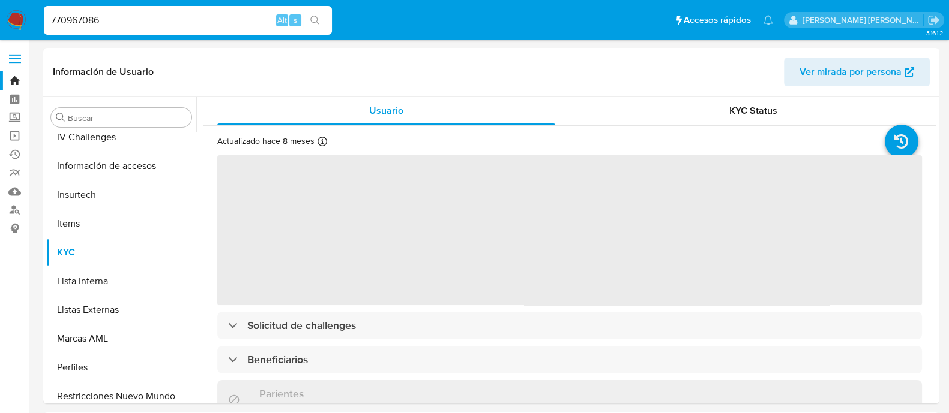
scroll to position [564, 0]
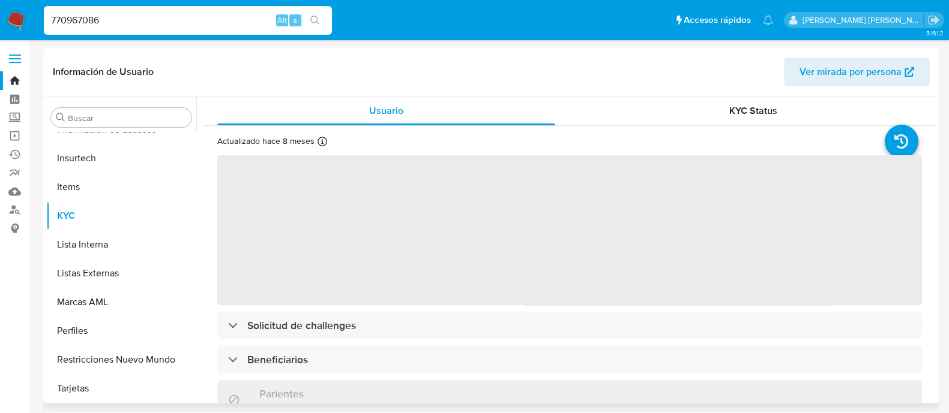
select select "10"
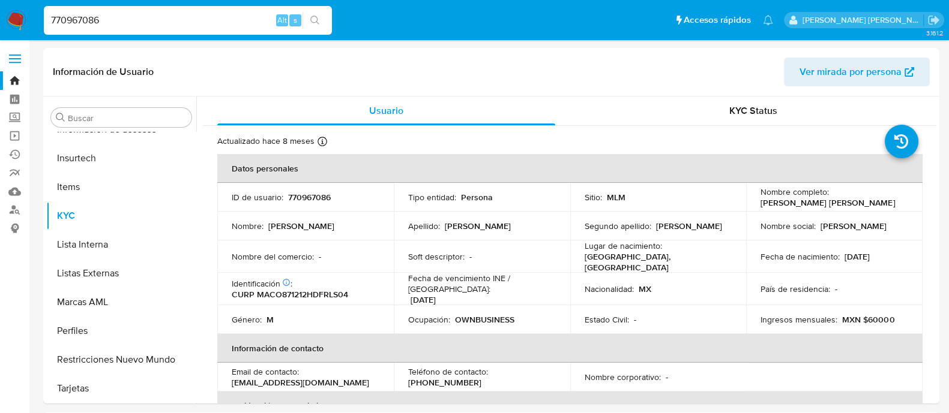
click at [95, 18] on input "770967086" at bounding box center [188, 21] width 288 height 16
paste input "21779565"
type input "21779565"
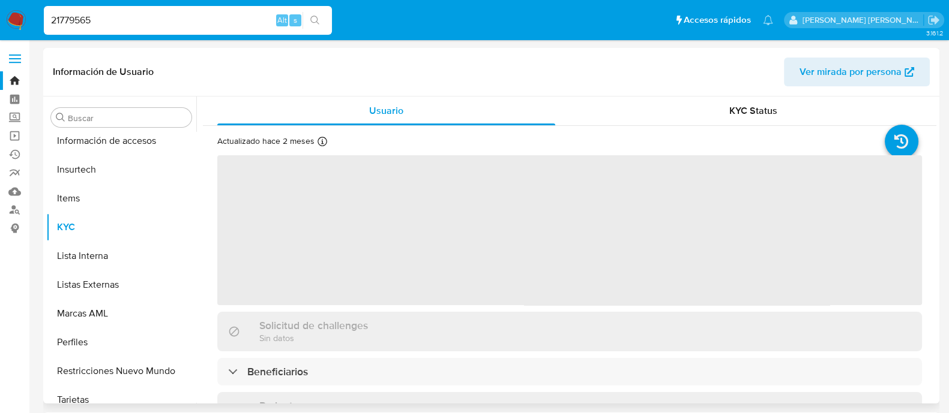
scroll to position [564, 0]
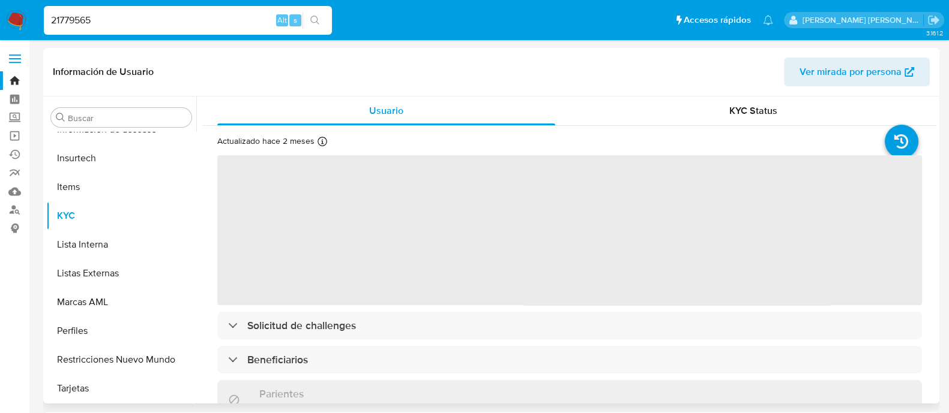
select select "10"
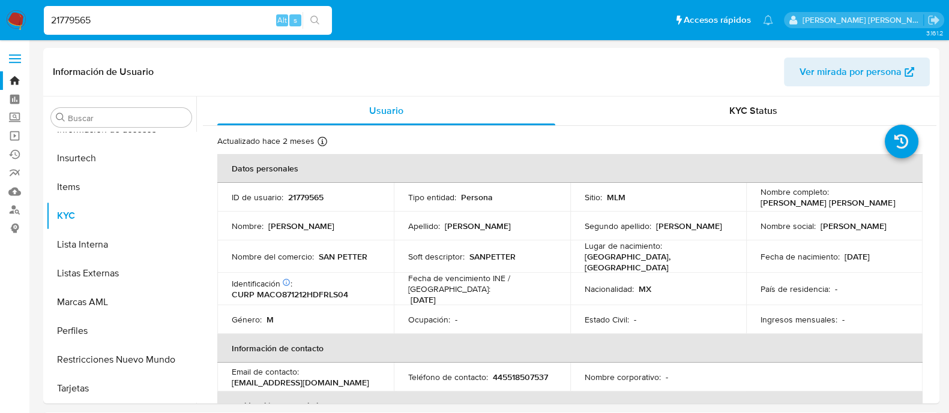
click at [101, 19] on input "21779565" at bounding box center [188, 21] width 288 height 16
paste input "16692131"
type input "166921315"
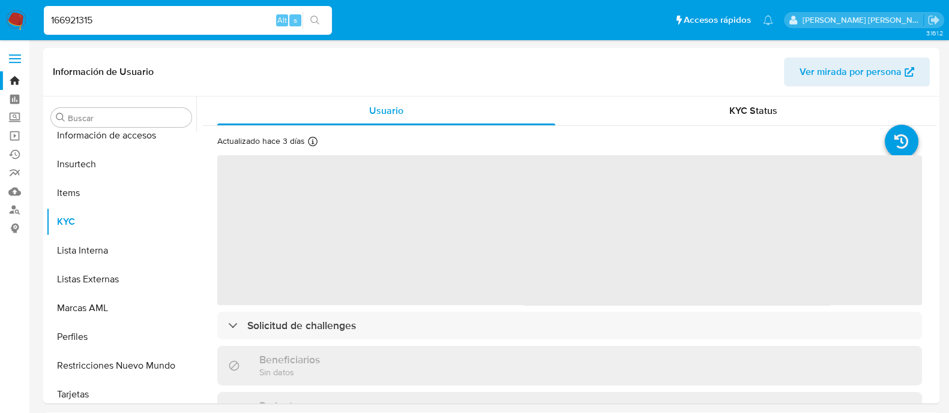
scroll to position [564, 0]
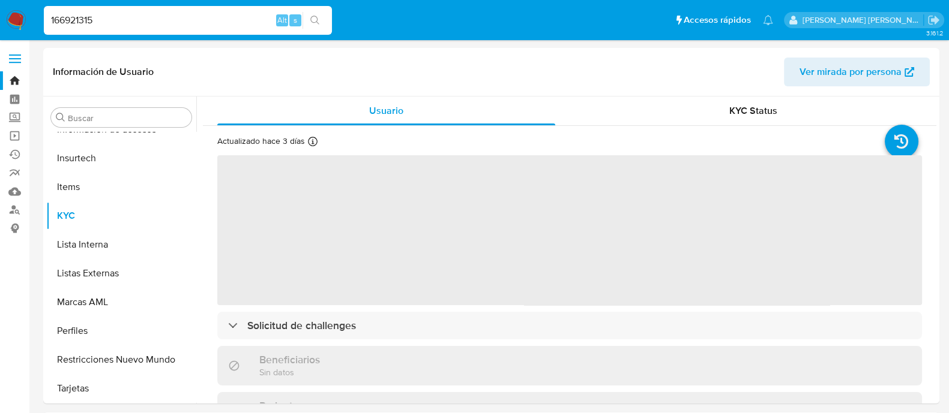
select select "10"
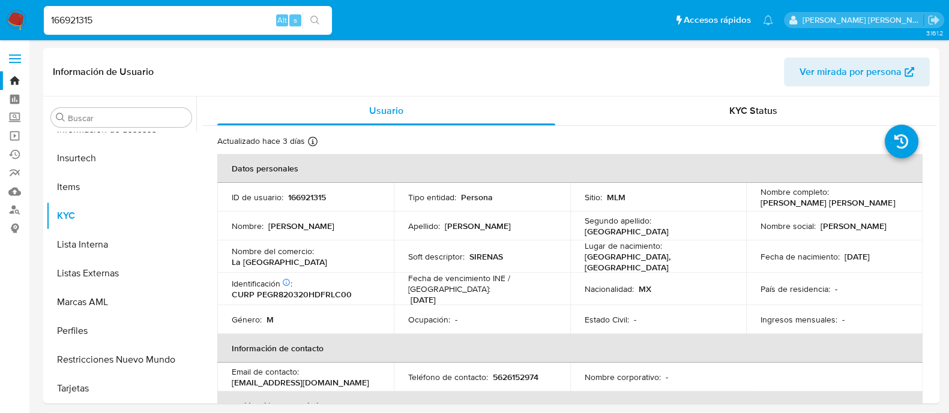
click at [65, 28] on div "166921315 Alt s" at bounding box center [188, 20] width 288 height 29
click at [65, 21] on input "166921315" at bounding box center [188, 21] width 288 height 16
paste input "445297122"
type input "1445297122"
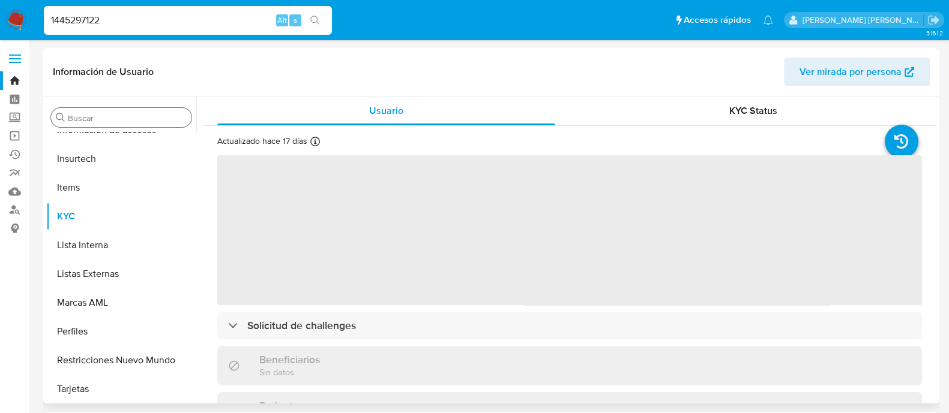
scroll to position [564, 0]
select select "10"
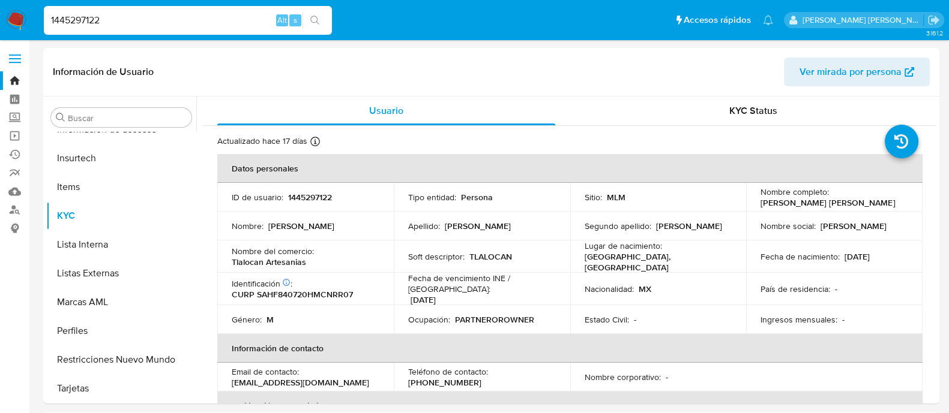
click at [62, 25] on input "1445297122" at bounding box center [188, 21] width 288 height 16
paste input "34226135"
type input "134226135"
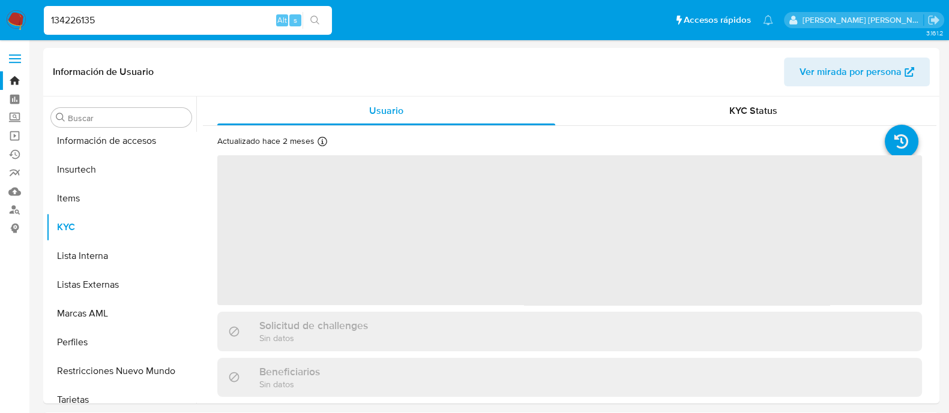
scroll to position [564, 0]
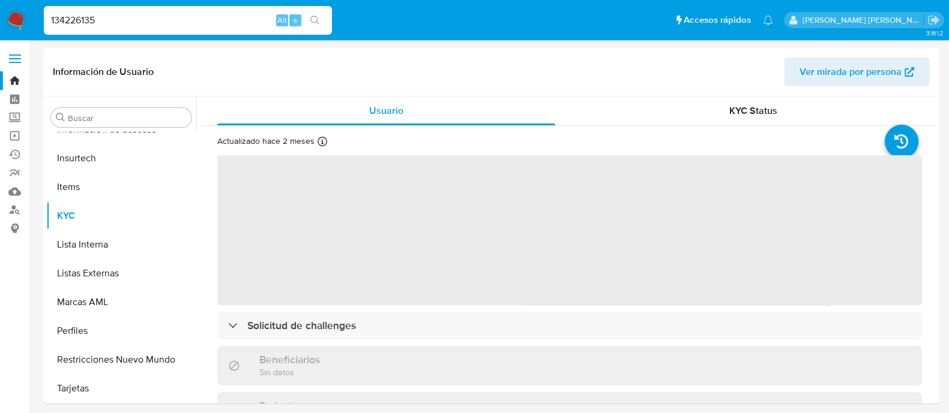
select select "10"
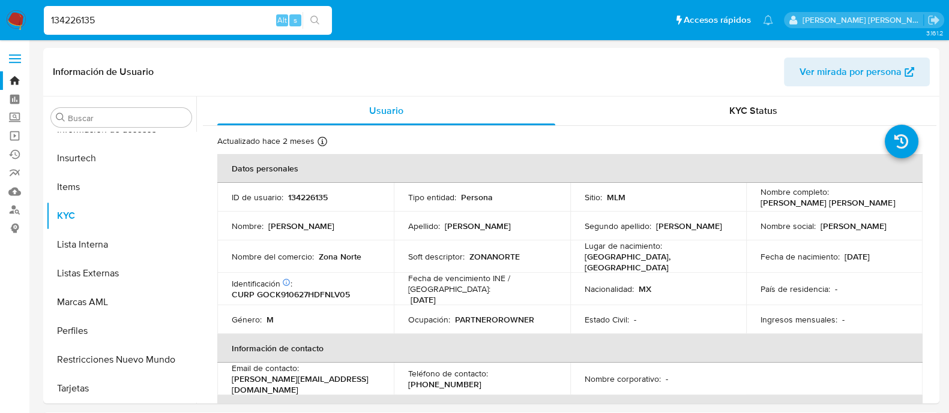
click at [87, 14] on input "134226135" at bounding box center [188, 21] width 288 height 16
paste input "65861270"
type input "658612705"
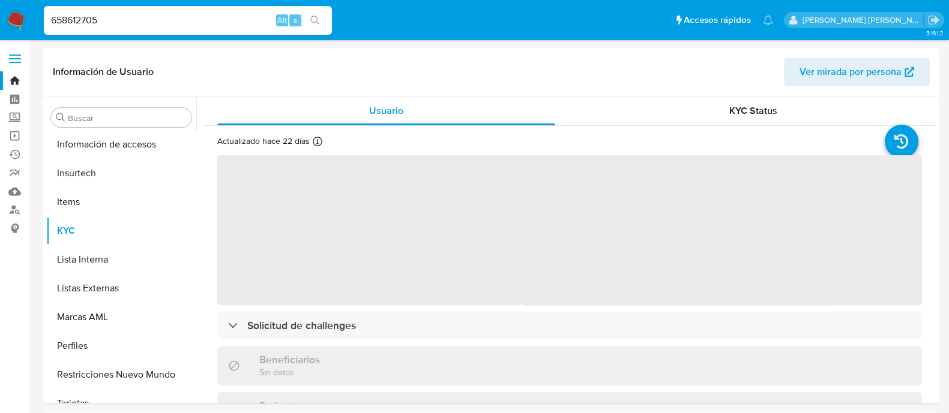
scroll to position [564, 0]
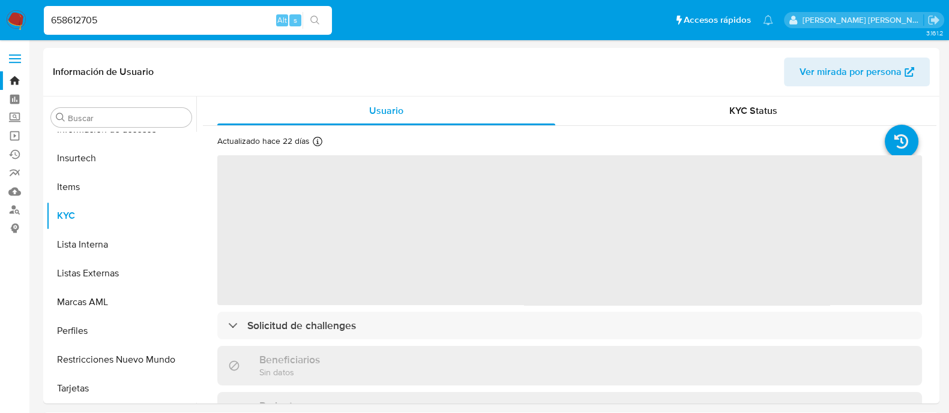
select select "10"
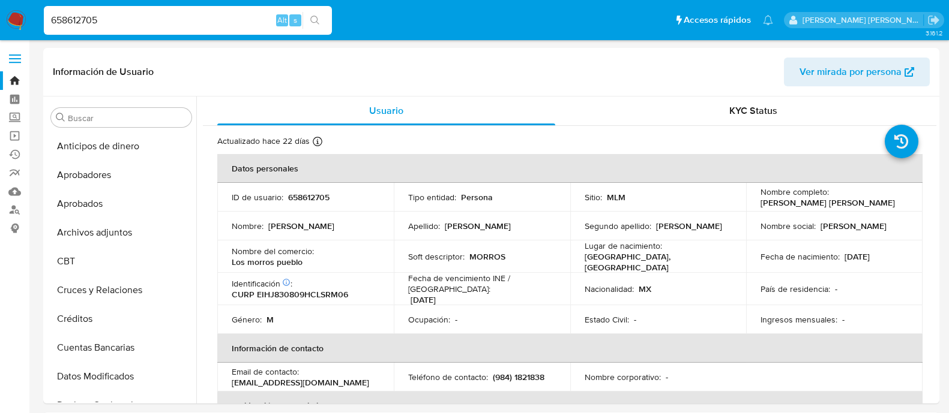
select select "10"
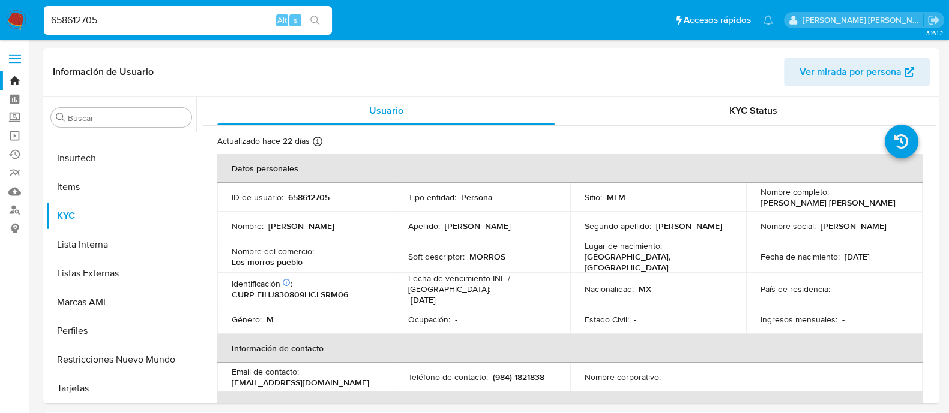
click at [145, 14] on input "658612705" at bounding box center [188, 21] width 288 height 16
paste input "549544423"
type input "549544423"
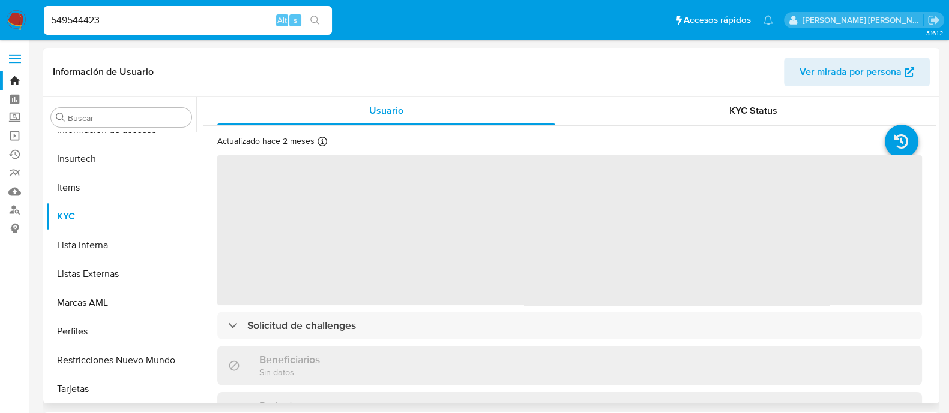
scroll to position [564, 0]
select select "10"
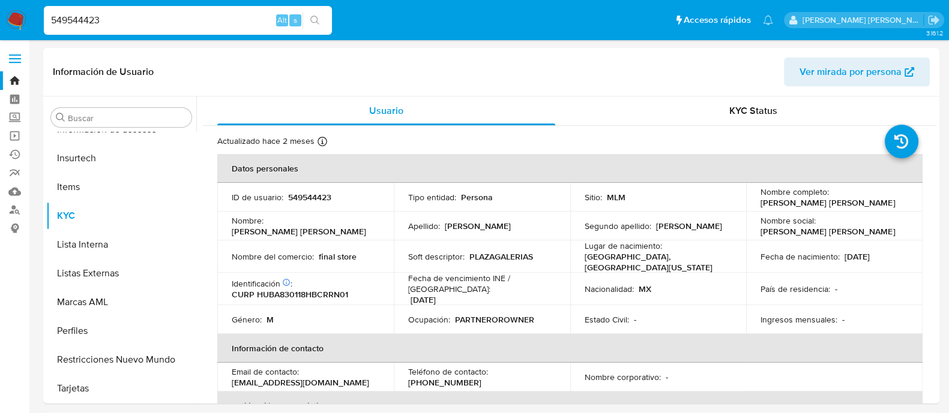
click at [76, 19] on input "549544423" at bounding box center [188, 21] width 288 height 16
paste input "1240046399"
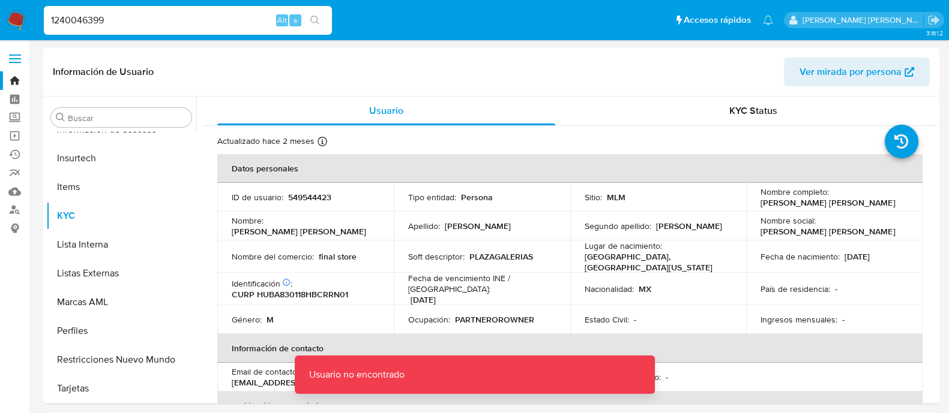
click at [110, 22] on input "1240046399" at bounding box center [188, 21] width 288 height 16
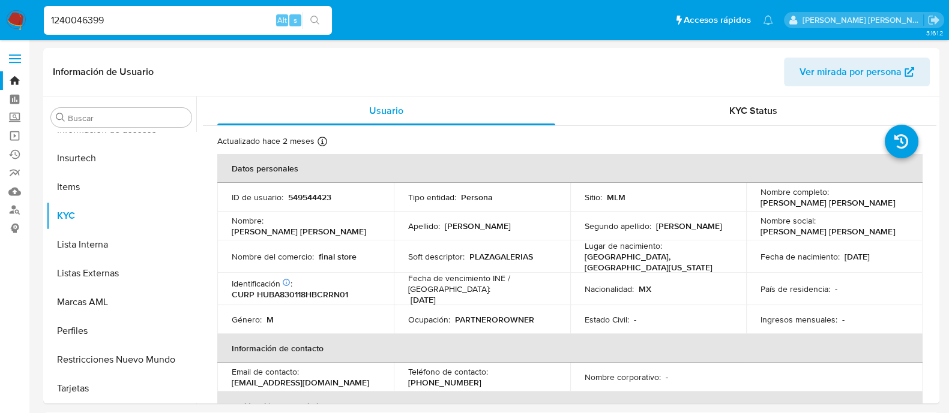
type input "1240046399"
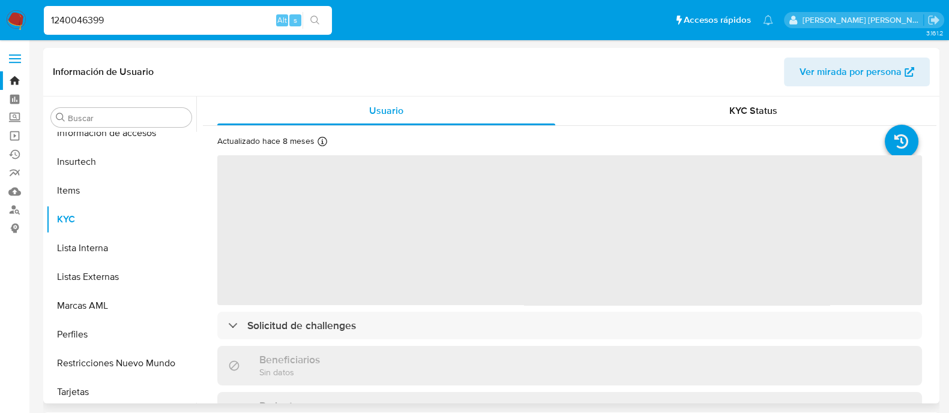
scroll to position [564, 0]
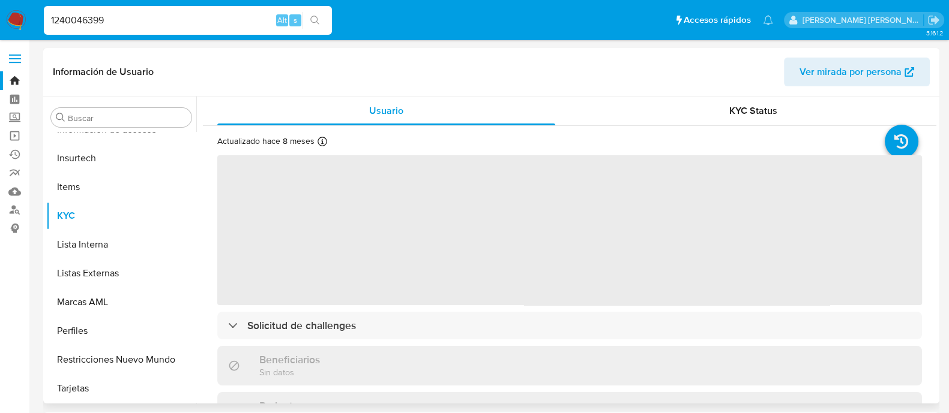
select select "10"
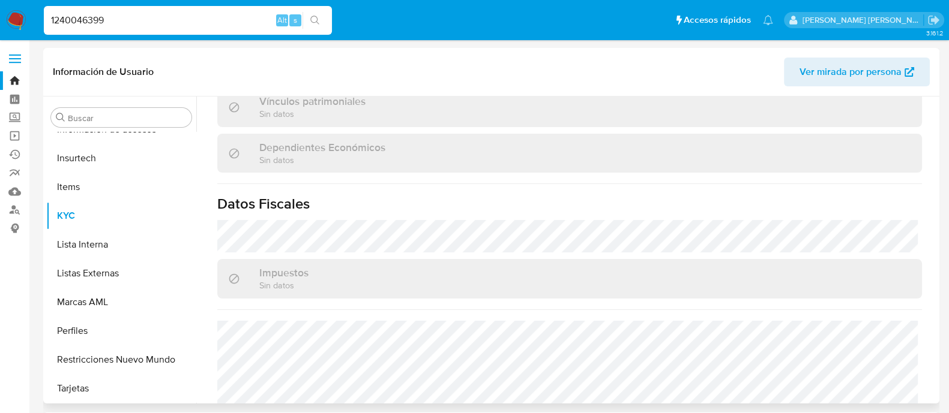
scroll to position [742, 0]
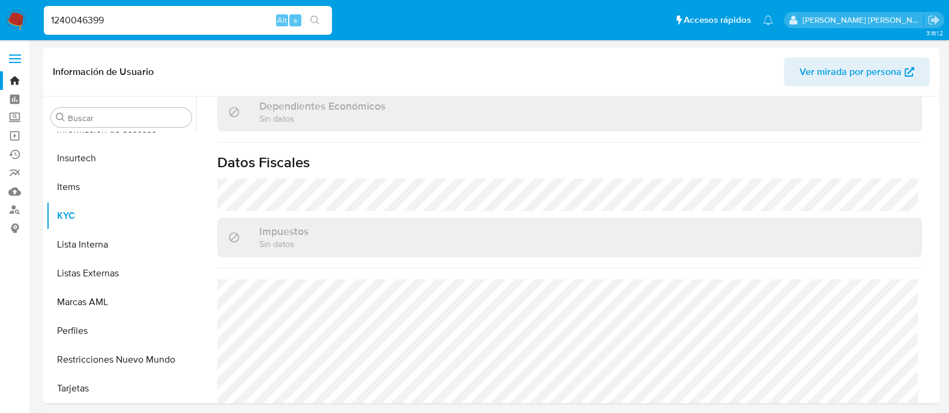
click at [87, 23] on input "1240046399" at bounding box center [188, 21] width 288 height 16
paste input "642199064"
click at [87, 23] on input "1642199064" at bounding box center [188, 21] width 288 height 16
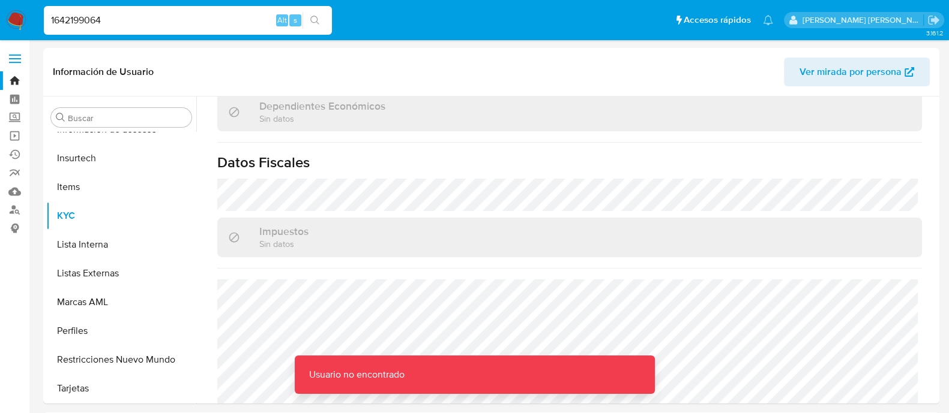
click at [112, 24] on input "1642199064" at bounding box center [188, 21] width 288 height 16
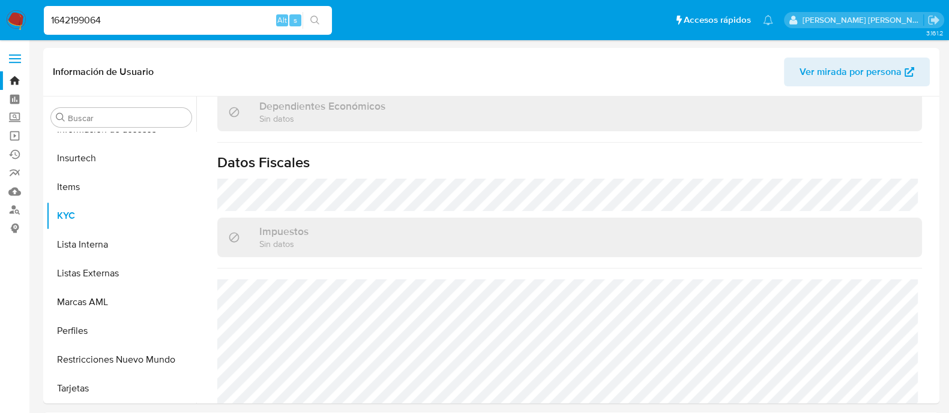
type input "1642199064"
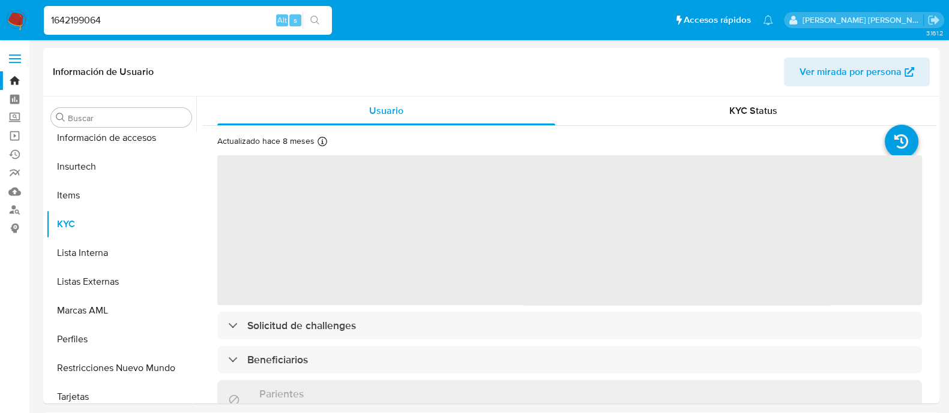
scroll to position [564, 0]
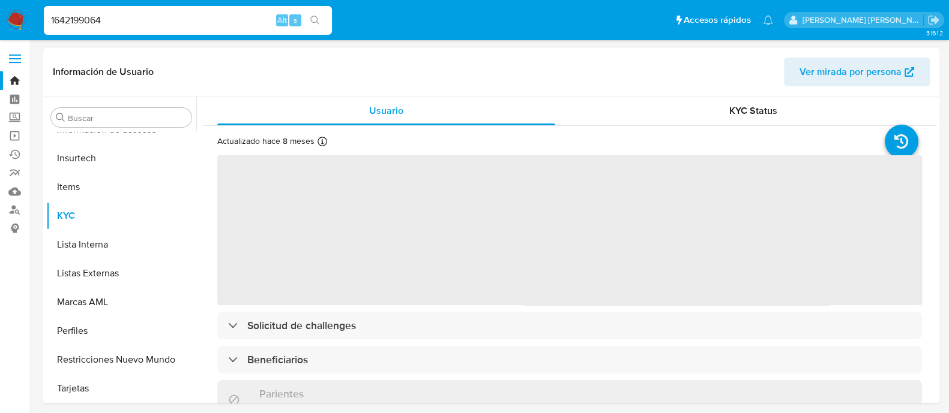
select select "10"
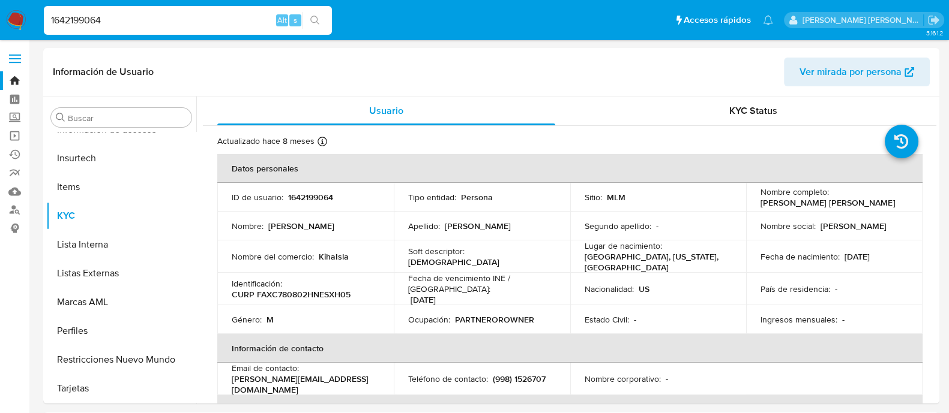
click at [82, 11] on div "1642199064 Alt s" at bounding box center [188, 20] width 288 height 29
click at [82, 19] on input "1642199064" at bounding box center [188, 21] width 288 height 16
paste input "671162495"
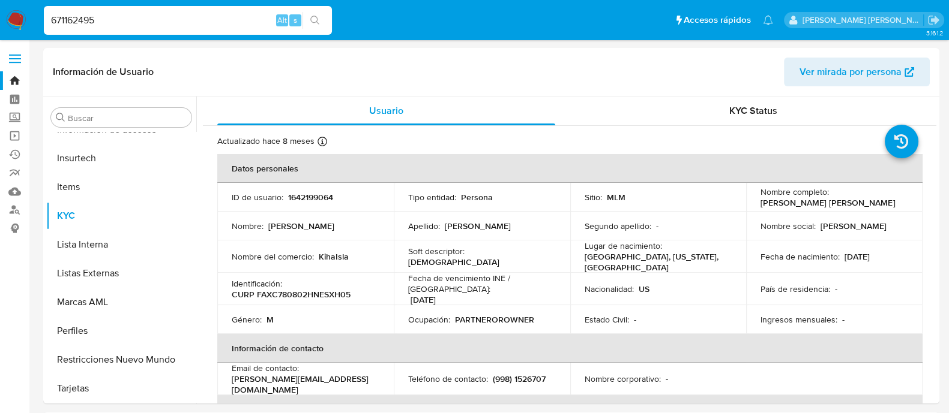
type input "671162495"
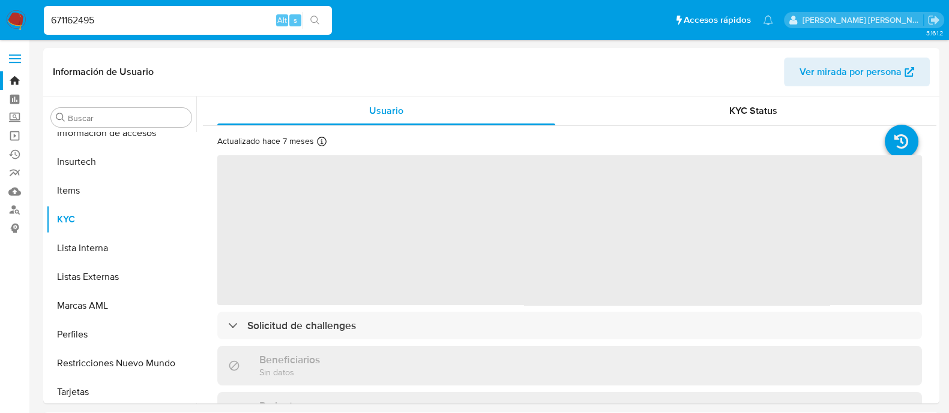
scroll to position [564, 0]
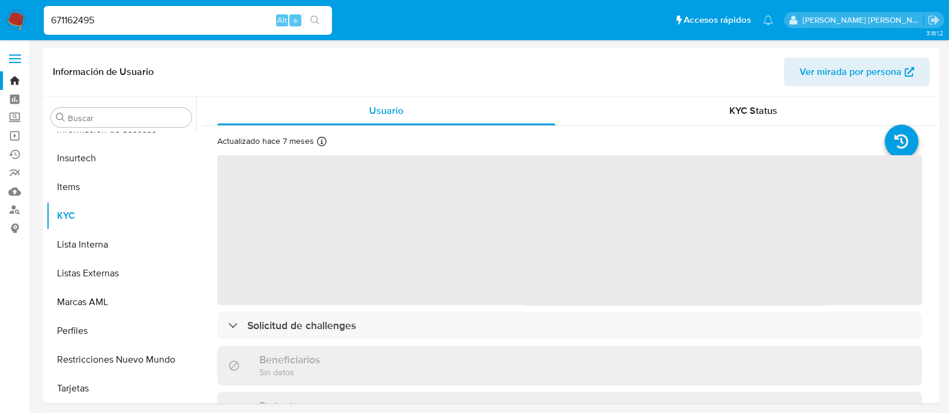
select select "10"
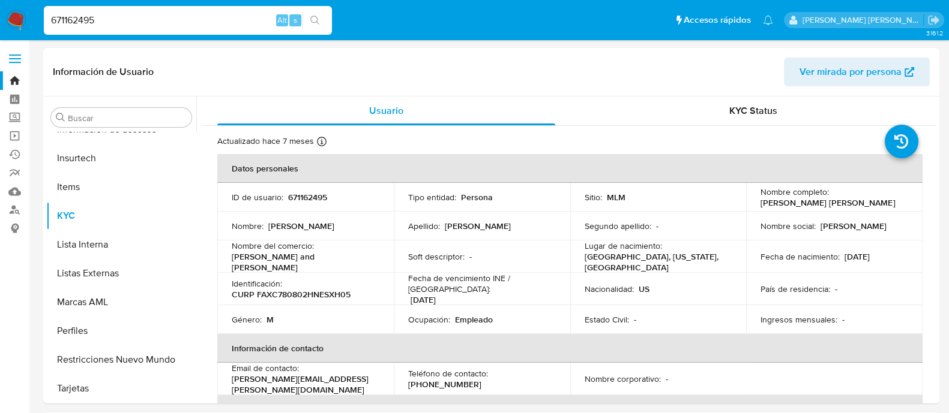
click at [82, 14] on input "671162495" at bounding box center [188, 21] width 288 height 16
paste input "86244848"
type input "86244848"
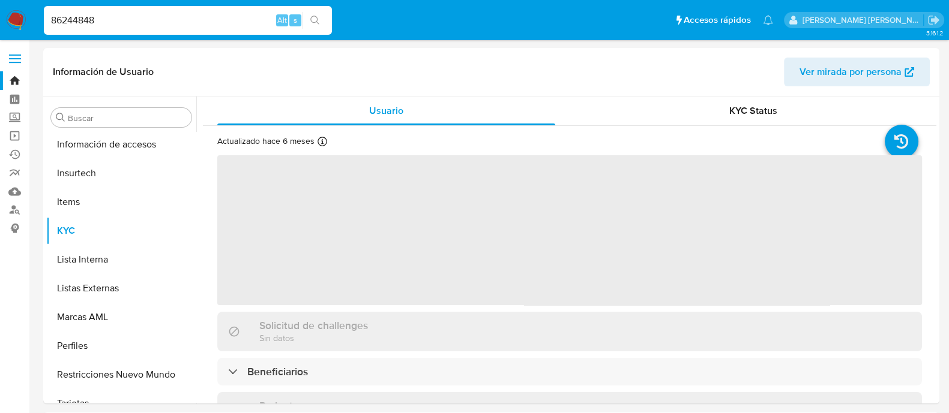
scroll to position [564, 0]
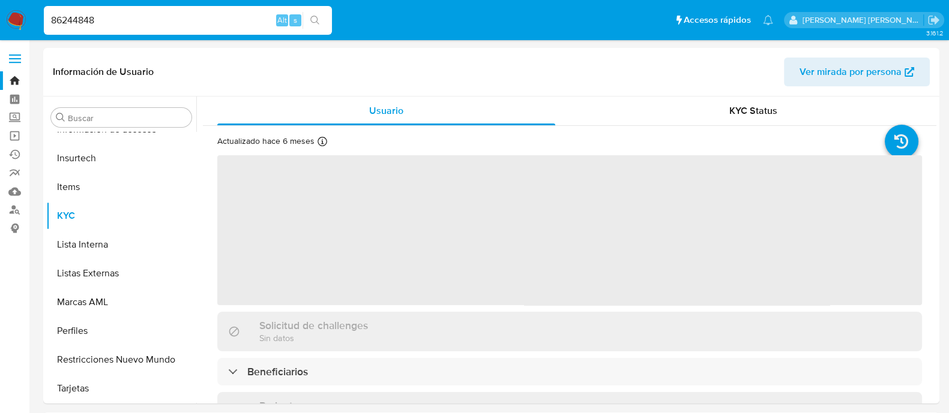
select select "10"
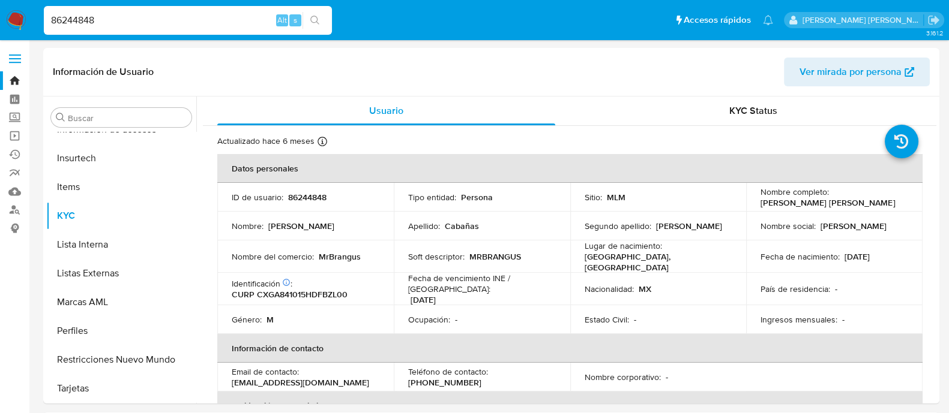
click at [158, 22] on input "86244848" at bounding box center [188, 21] width 288 height 16
paste input "1305093"
type input "13050938"
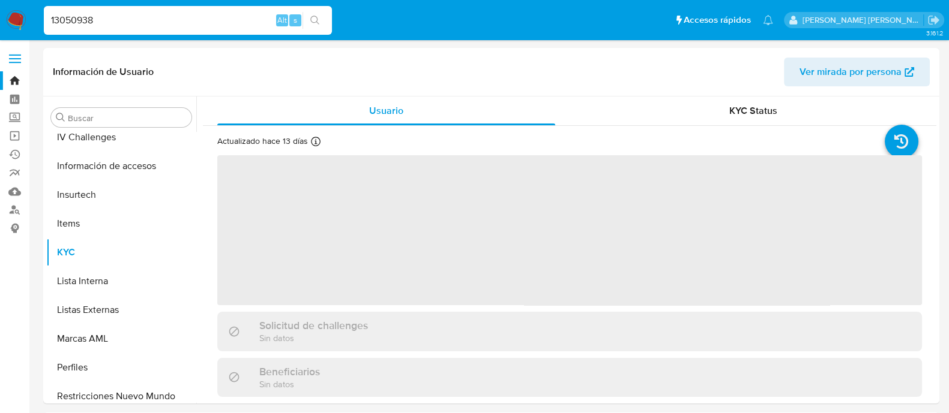
scroll to position [564, 0]
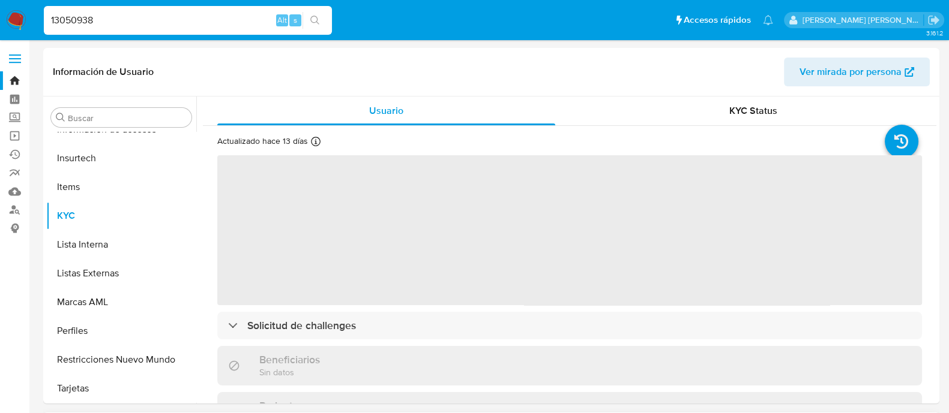
select select "10"
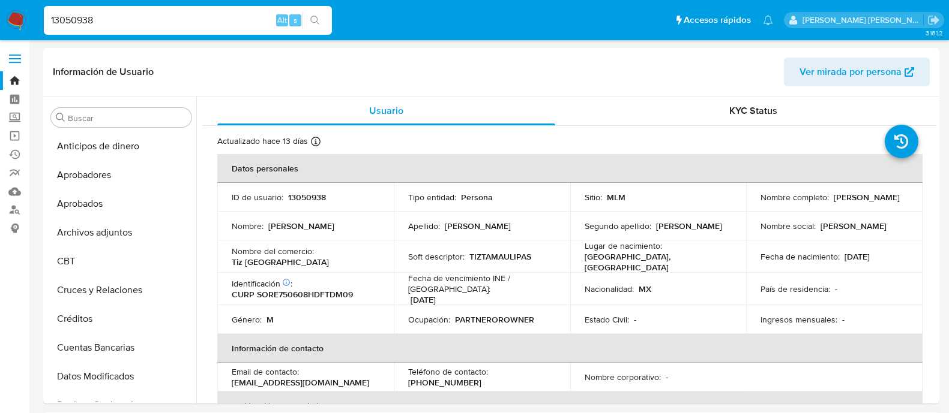
select select "10"
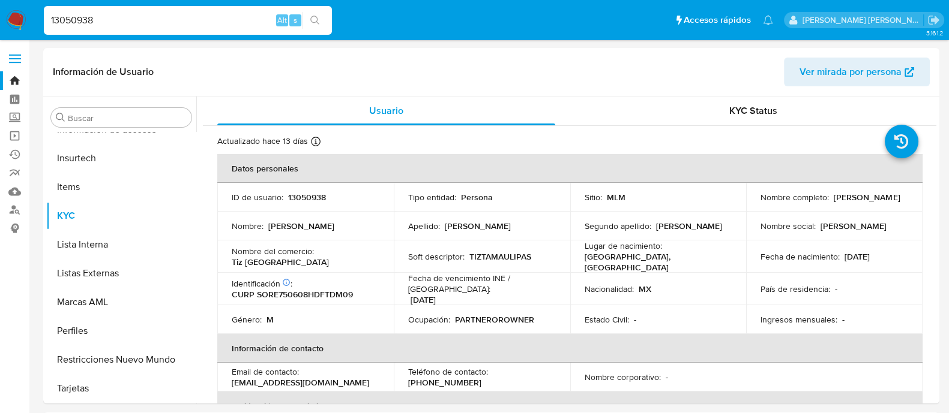
click at [152, 19] on input "13050938" at bounding box center [188, 21] width 288 height 16
paste input "574070110"
type input "574070110"
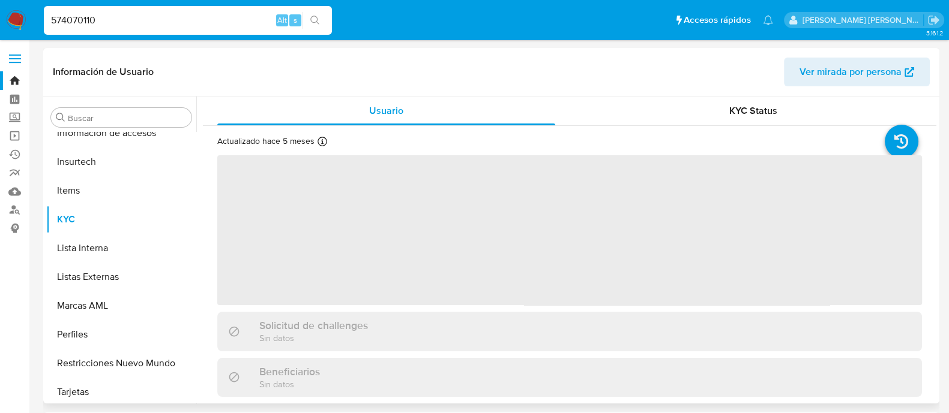
scroll to position [564, 0]
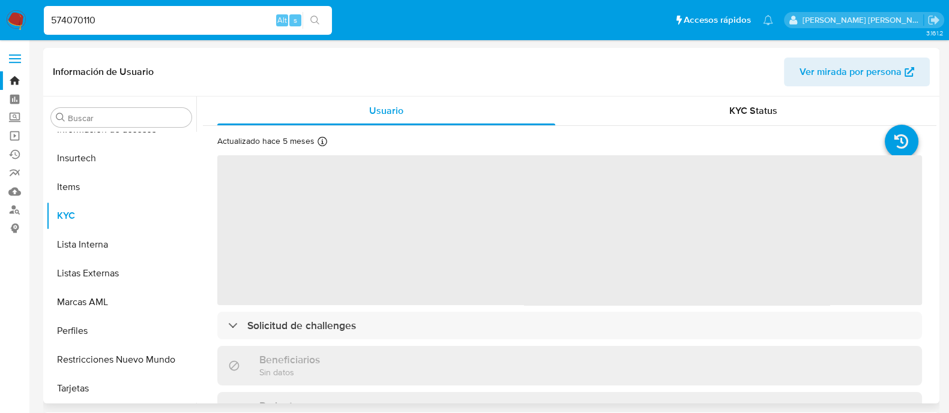
select select "10"
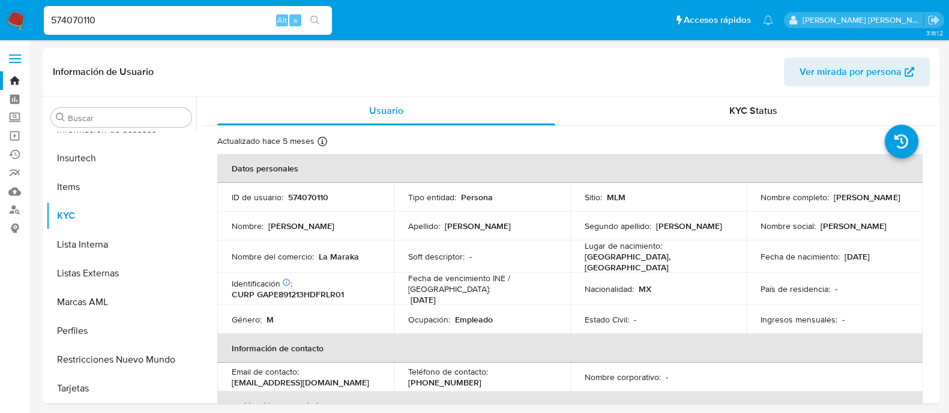
click at [111, 19] on input "574070110" at bounding box center [188, 21] width 288 height 16
paste input "12399392"
type input "123993920"
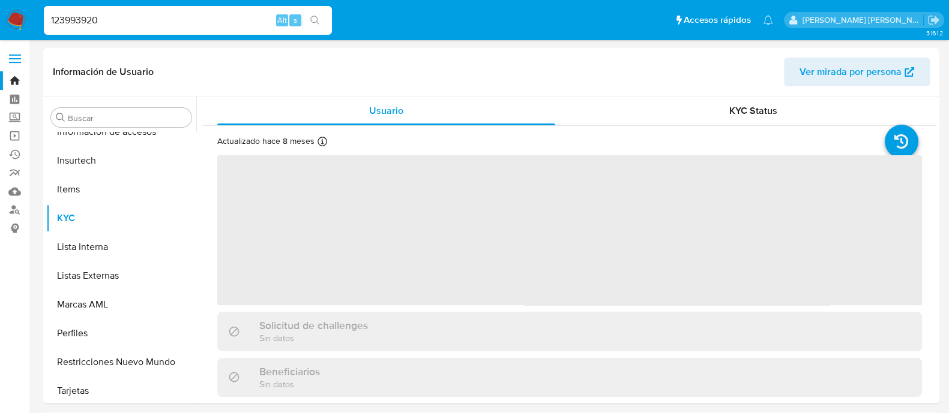
scroll to position [564, 0]
select select "10"
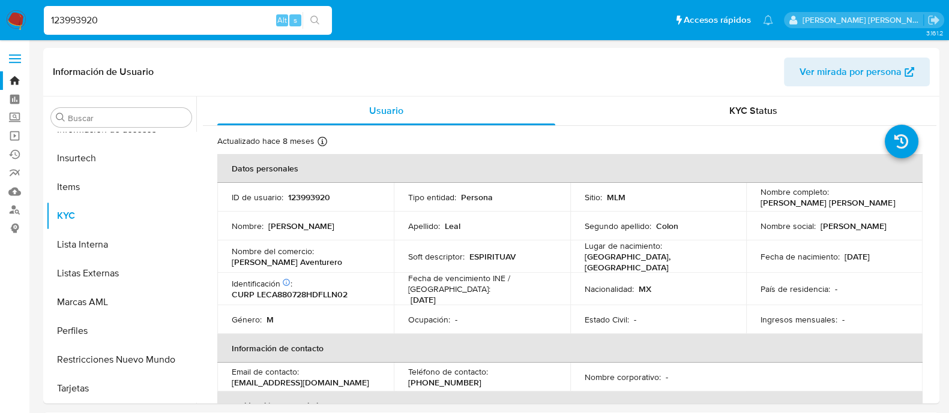
click at [117, 20] on input "123993920" at bounding box center [188, 21] width 288 height 16
paste input "429175699"
type input "429175699"
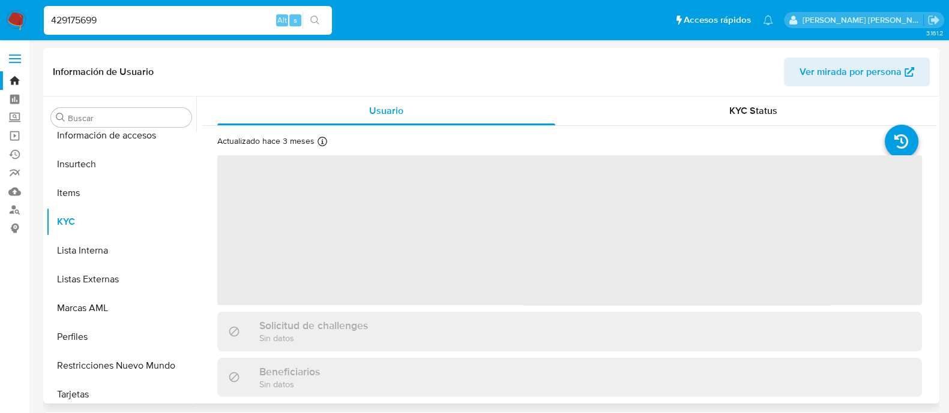
scroll to position [564, 0]
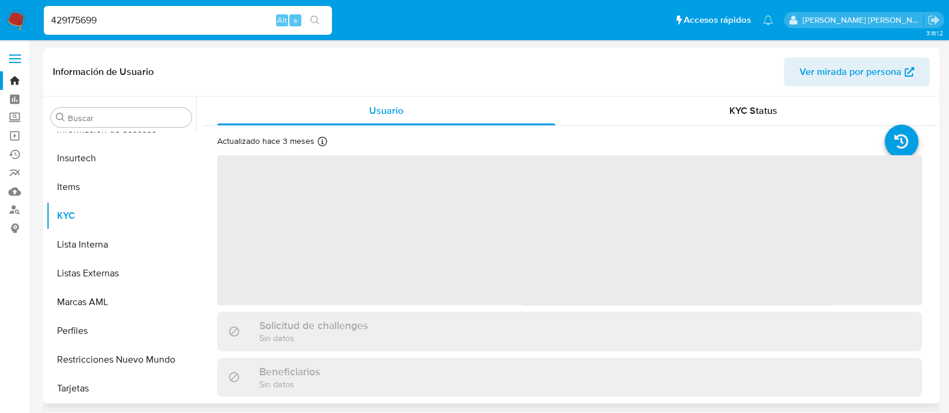
select select "10"
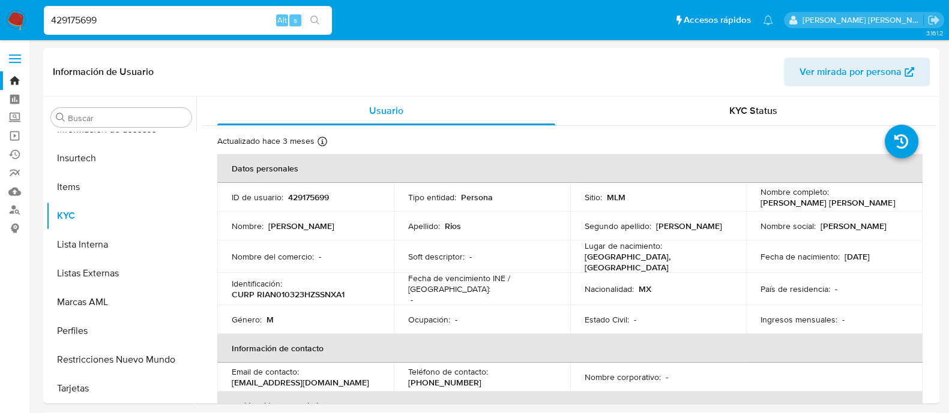
click at [103, 22] on input "429175699" at bounding box center [188, 21] width 288 height 16
paste input "1794197281"
type input "1794197281"
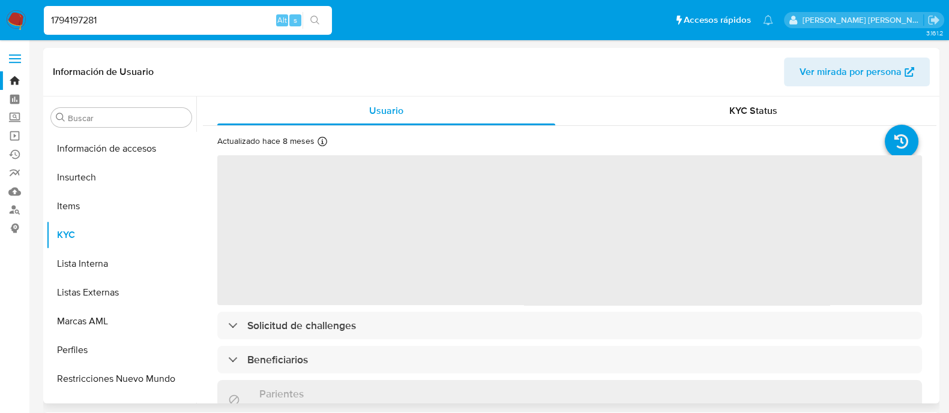
scroll to position [564, 0]
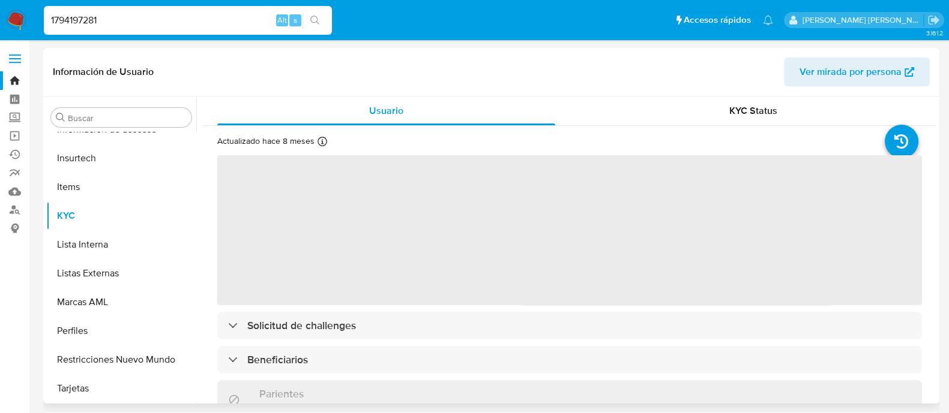
select select "10"
